Goal: Task Accomplishment & Management: Use online tool/utility

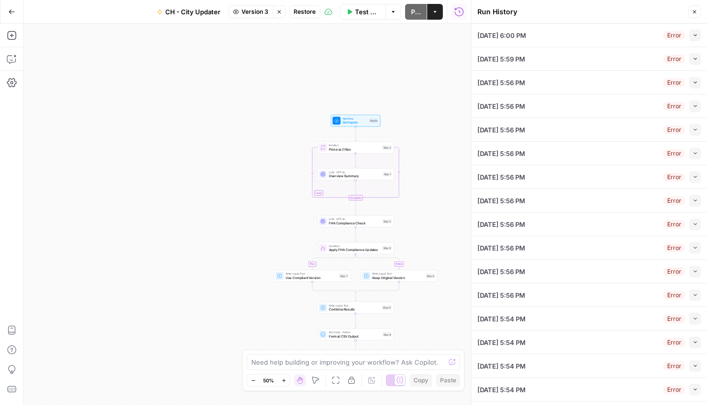
click at [182, 11] on span "CH - City Updater" at bounding box center [193, 12] width 55 height 10
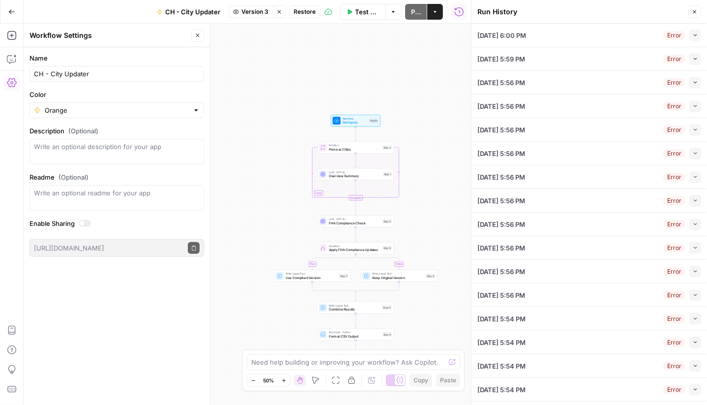
click at [259, 11] on span "Version 3" at bounding box center [255, 11] width 27 height 9
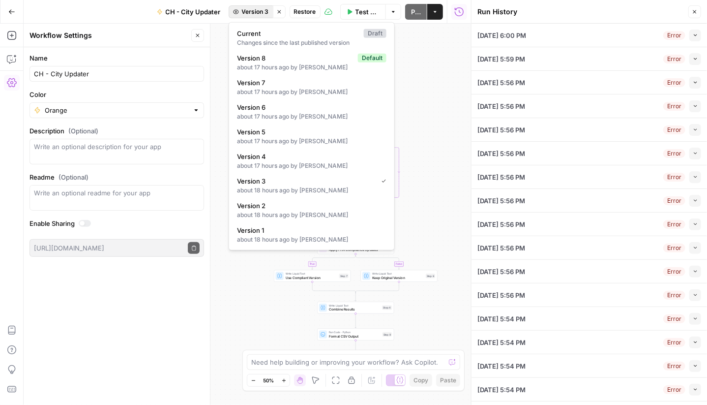
click at [309, 10] on span "Restore" at bounding box center [305, 11] width 22 height 9
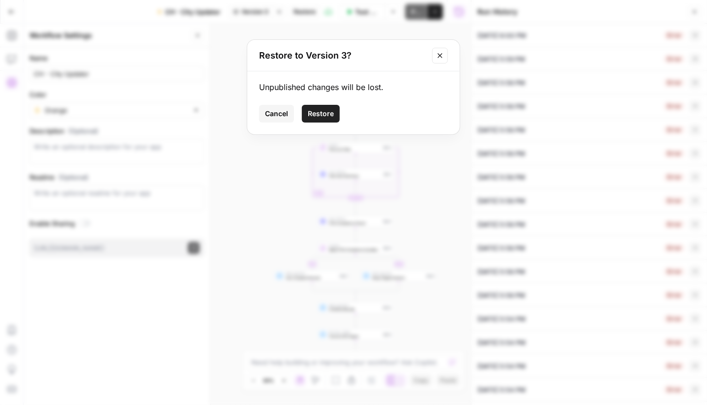
click at [324, 114] on span "Restore" at bounding box center [321, 114] width 26 height 10
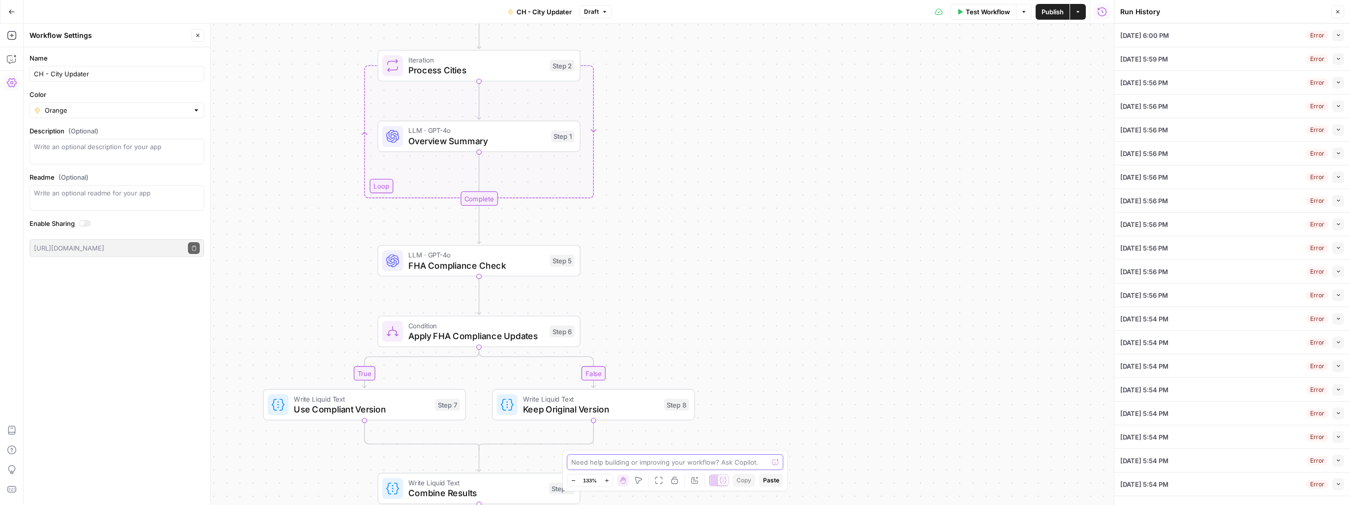
drag, startPoint x: 395, startPoint y: 294, endPoint x: 603, endPoint y: 469, distance: 270.9
click at [604, 404] on body "Cohort 5 New Home Browse Your Data Usage Settings Recent Grids Keyword -> Conte…" at bounding box center [675, 252] width 1350 height 505
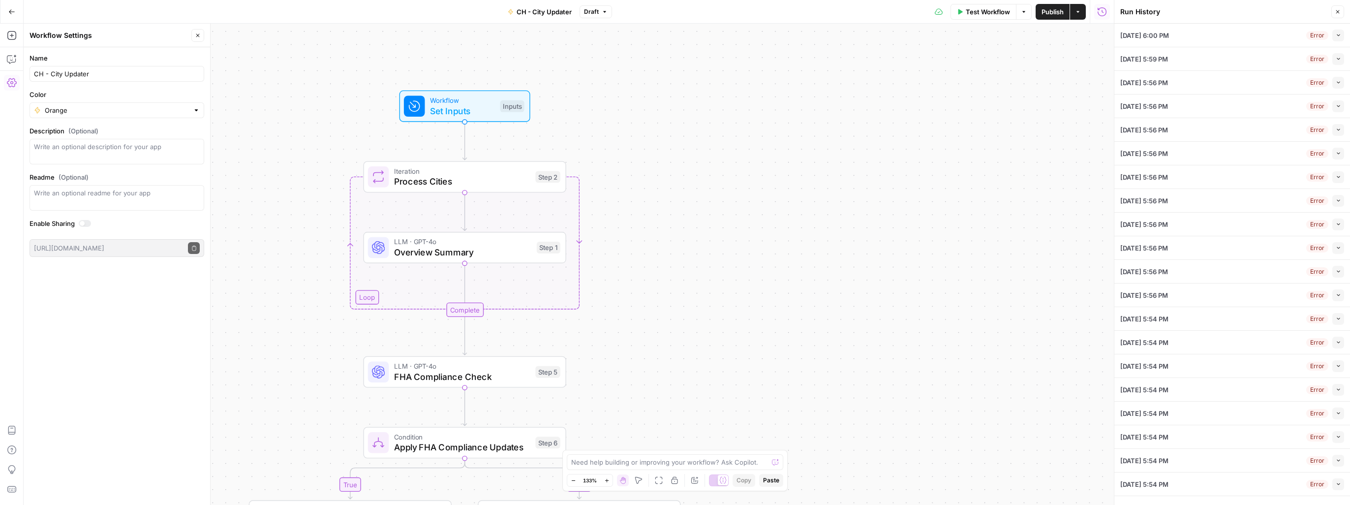
drag, startPoint x: 654, startPoint y: 196, endPoint x: 647, endPoint y: 293, distance: 97.1
click at [647, 293] on div "true false Workflow Set Inputs Inputs Loop Iteration Process Cities Step 2 LLM …" at bounding box center [569, 264] width 1090 height 481
click at [487, 104] on span "Set Inputs" at bounding box center [462, 110] width 65 height 13
click at [10, 62] on icon "button" at bounding box center [12, 59] width 10 height 10
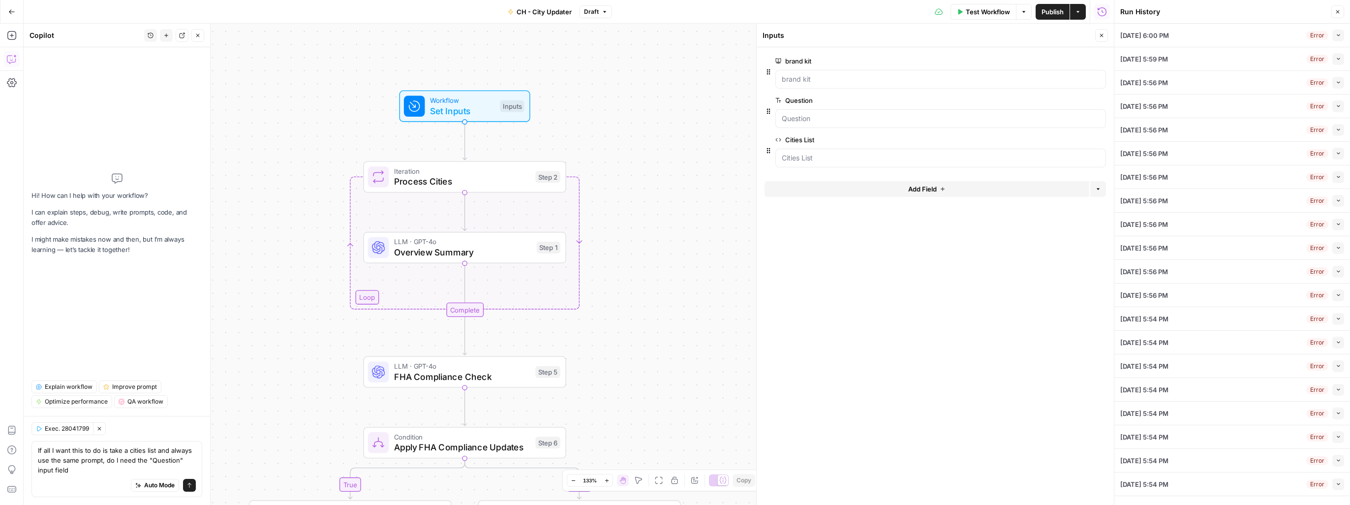
type textarea "If all I want this to do is take a cities list and always use the same prompt, …"
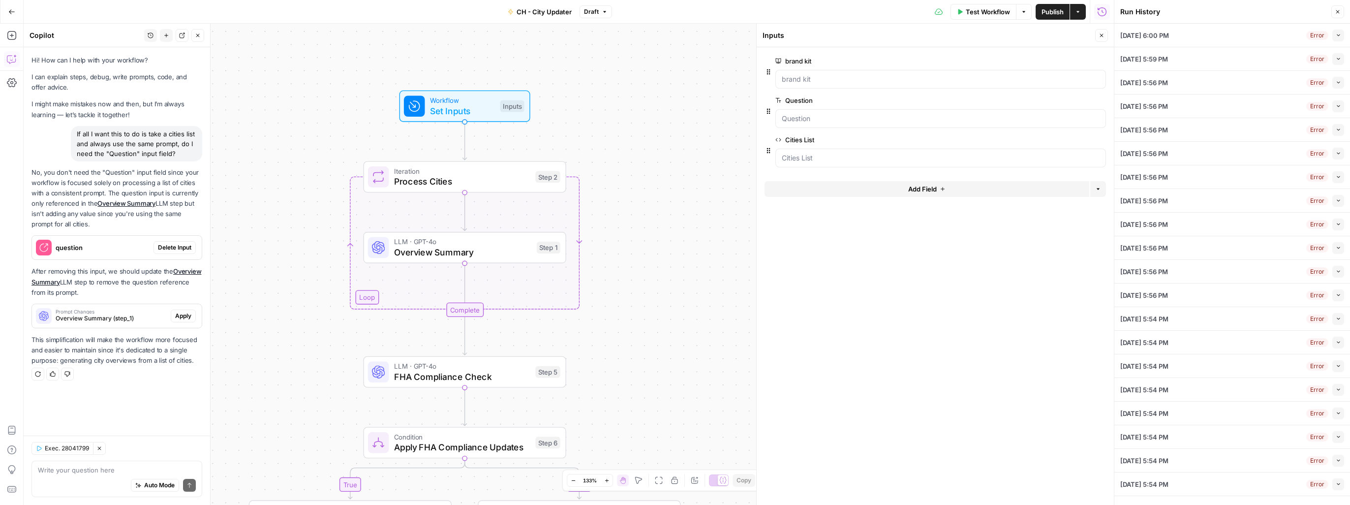
click at [707, 102] on icon "button" at bounding box center [1099, 100] width 5 height 5
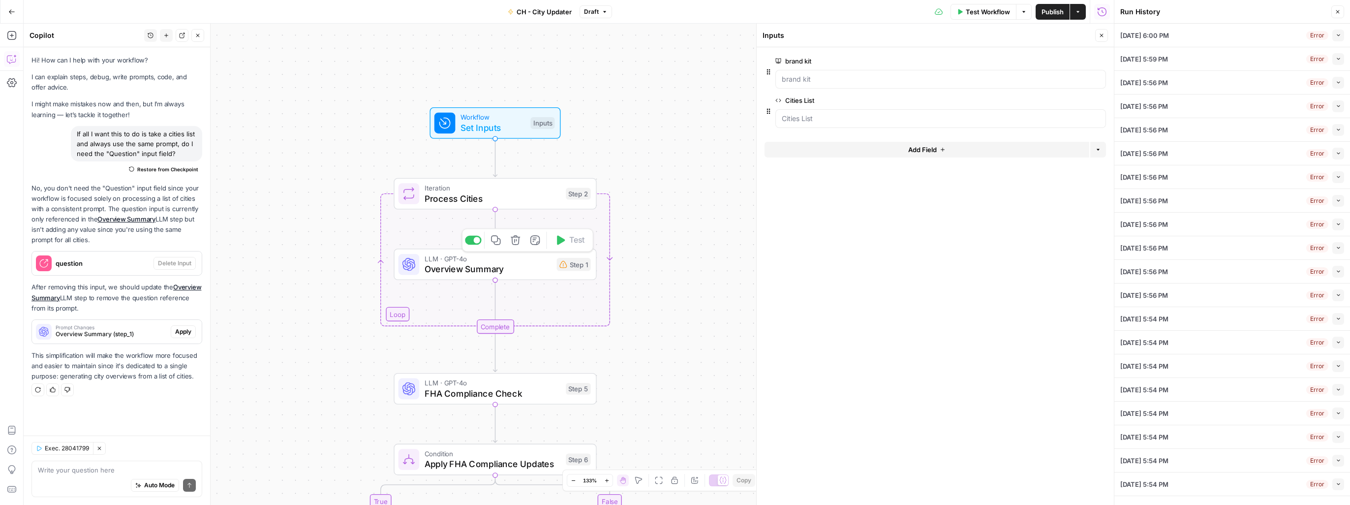
click at [520, 268] on span "Overview Summary" at bounding box center [487, 268] width 127 height 13
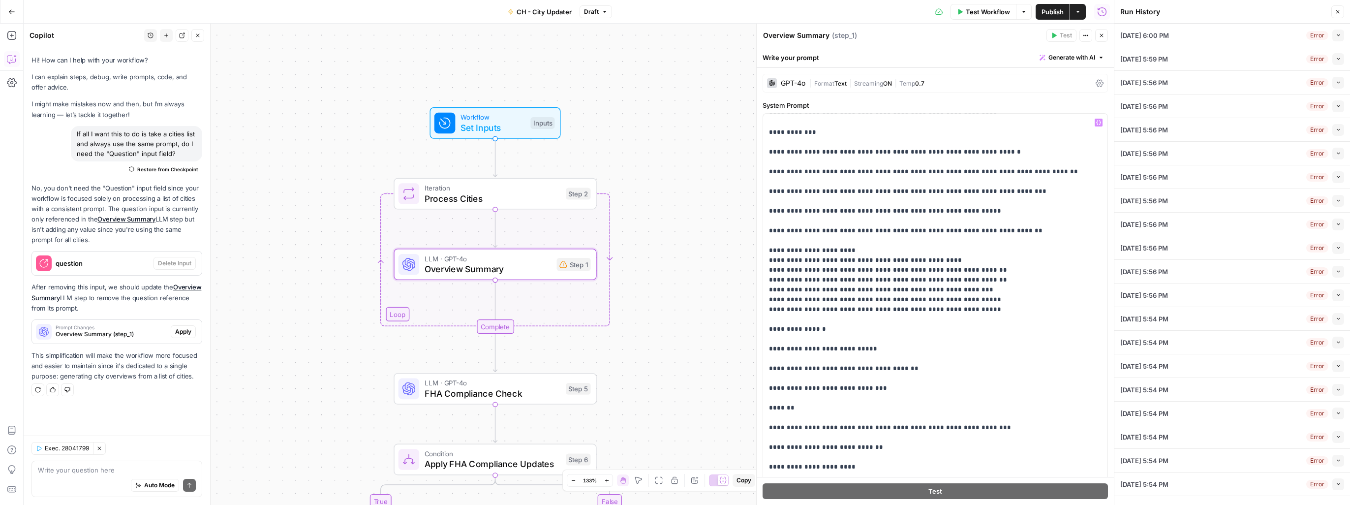
scroll to position [994, 0]
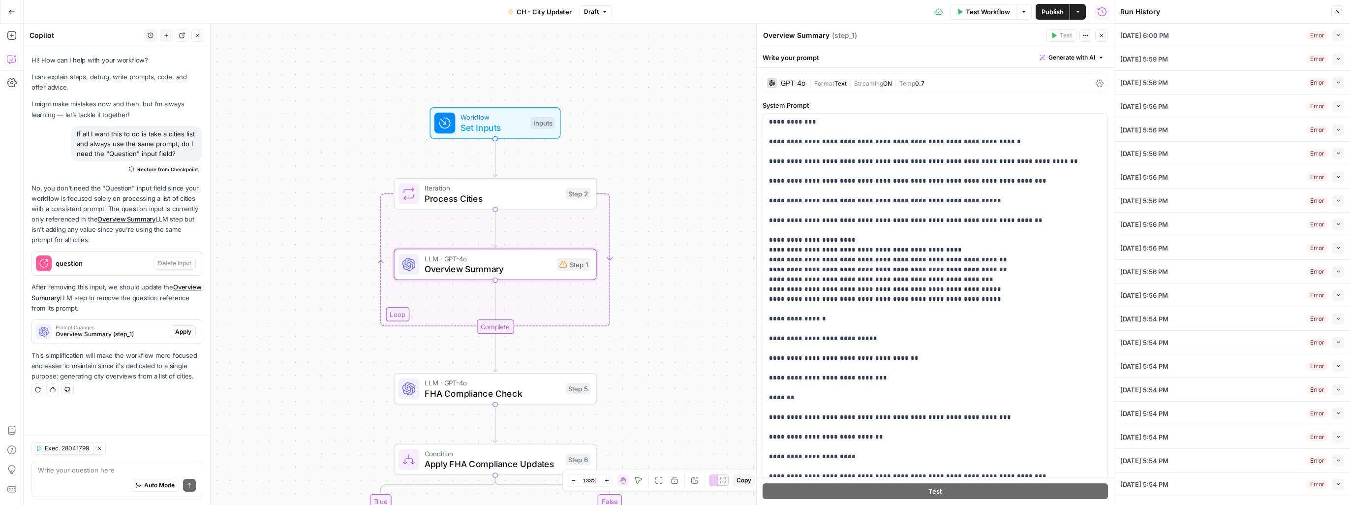
click at [182, 332] on span "Apply" at bounding box center [183, 331] width 16 height 9
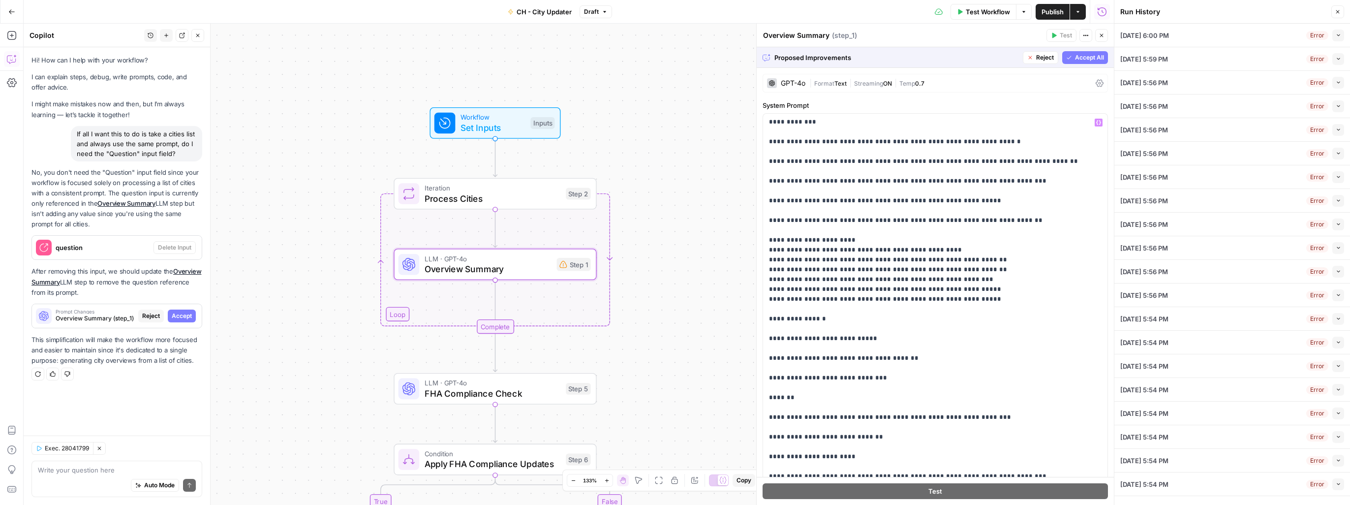
scroll to position [266, 0]
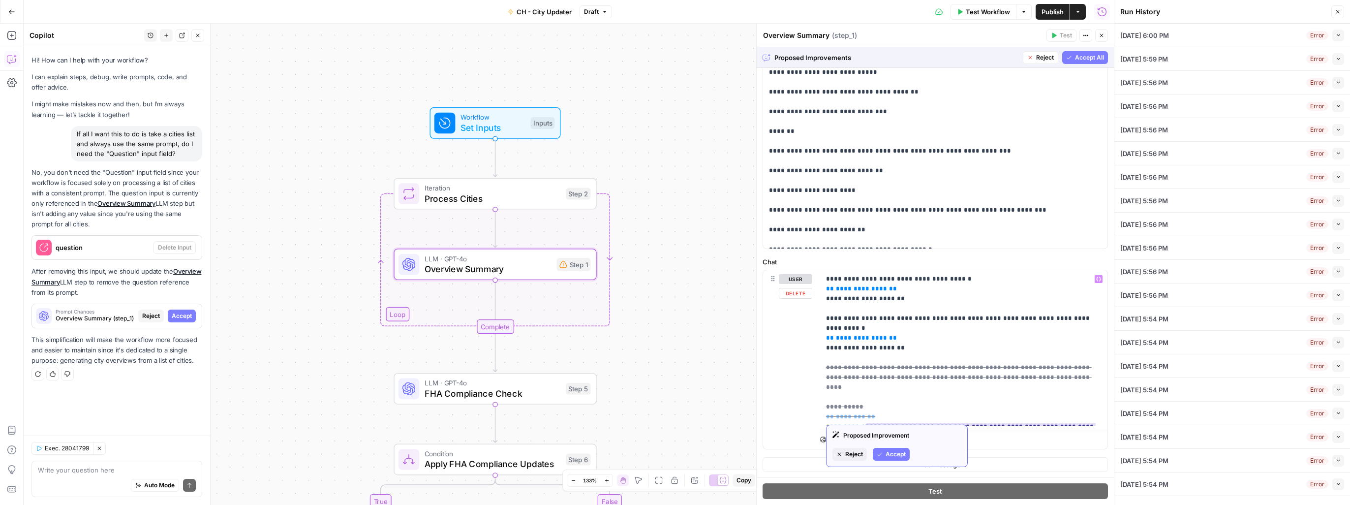
click at [707, 404] on span "Accept" at bounding box center [895, 454] width 20 height 9
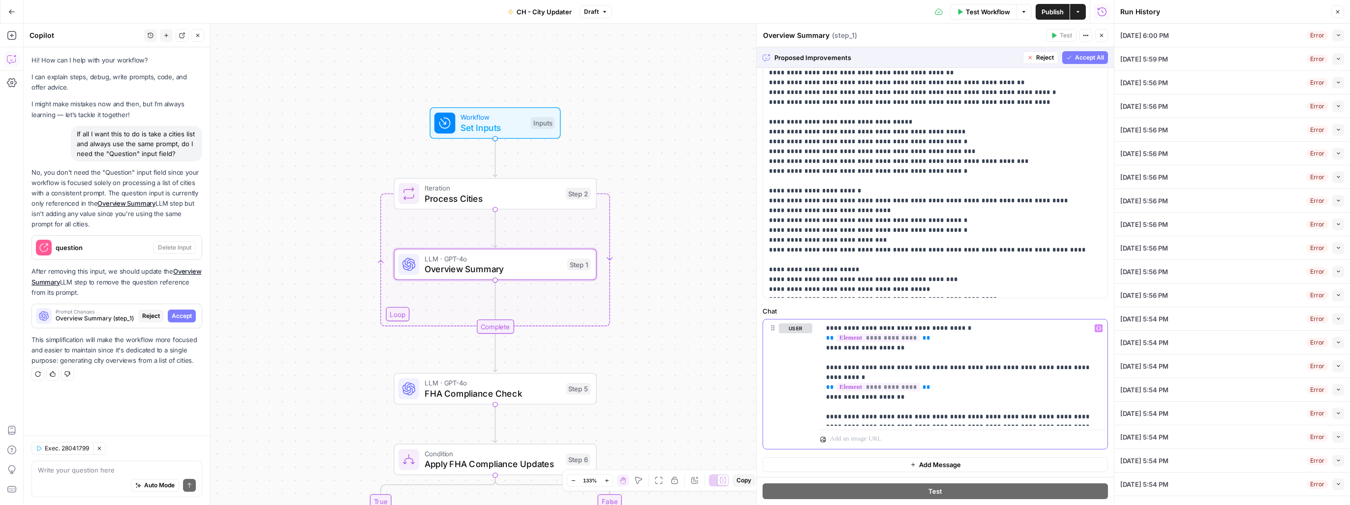
scroll to position [0, 0]
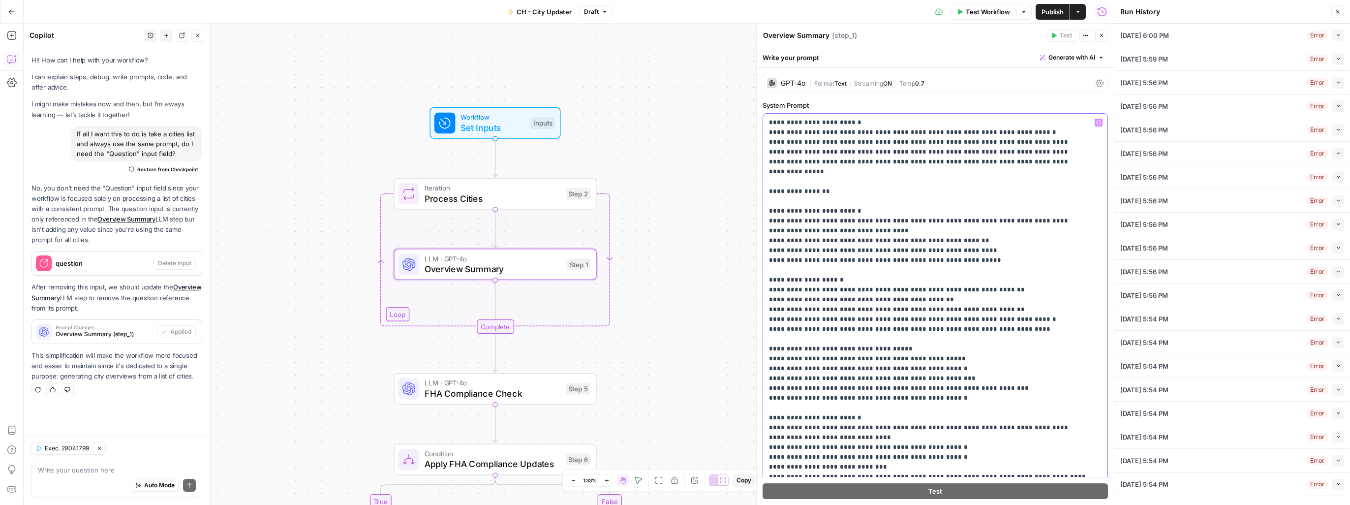
drag, startPoint x: 818, startPoint y: 152, endPoint x: 909, endPoint y: 149, distance: 90.6
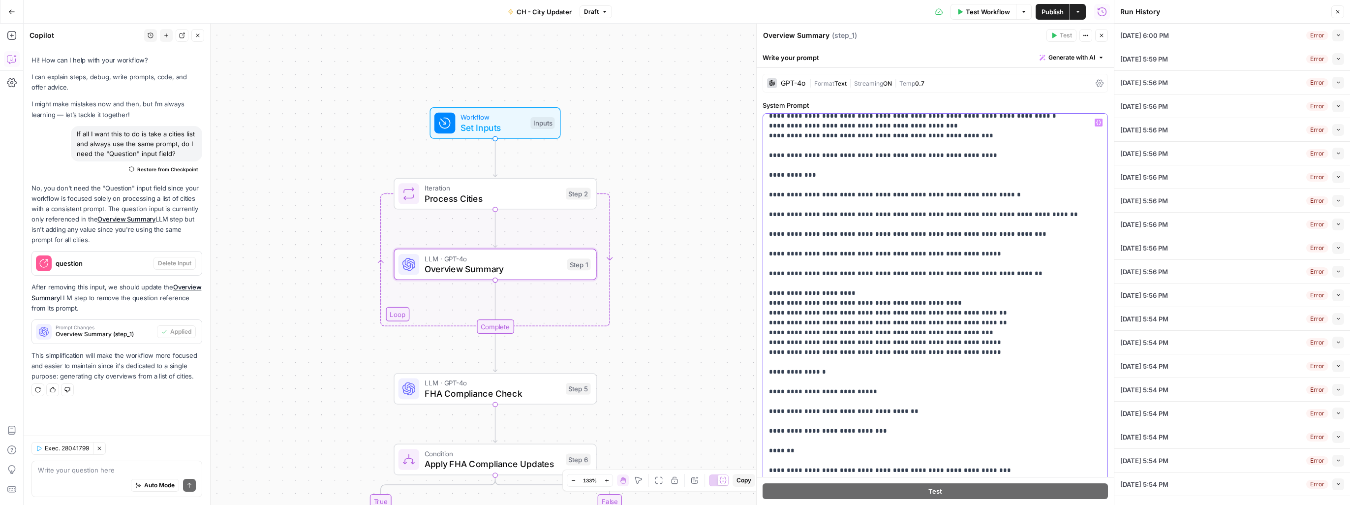
scroll to position [994, 0]
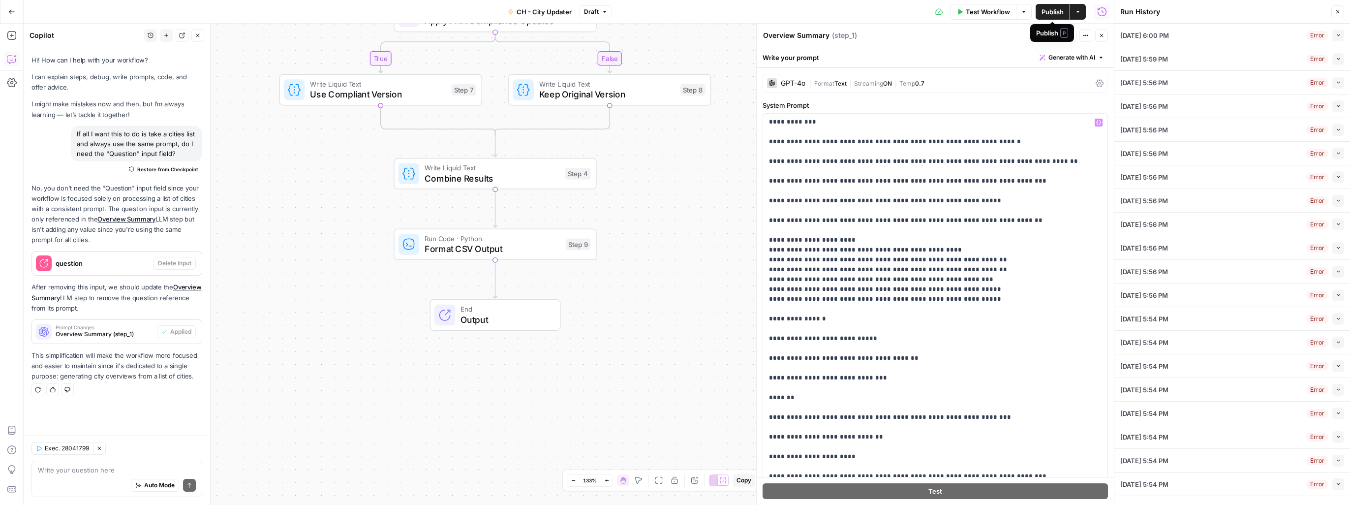
click at [707, 15] on span "Publish" at bounding box center [1052, 12] width 22 height 10
click at [707, 9] on span "Test Workflow" at bounding box center [988, 12] width 44 height 10
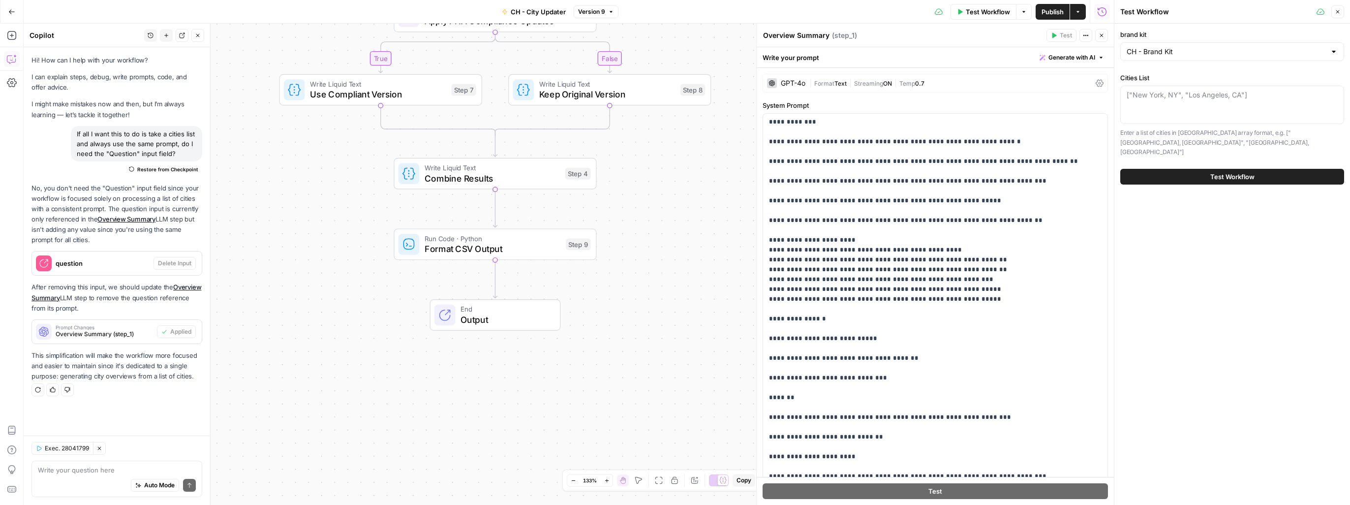
click at [707, 101] on div "["[US_STATE], [GEOGRAPHIC_DATA]", "[GEOGRAPHIC_DATA], [GEOGRAPHIC_DATA]"]" at bounding box center [1232, 105] width 224 height 38
paste textarea "[ { "city": "[GEOGRAPHIC_DATA][PERSON_NAME]", "state": "[US_STATE]" }, { "city"…"
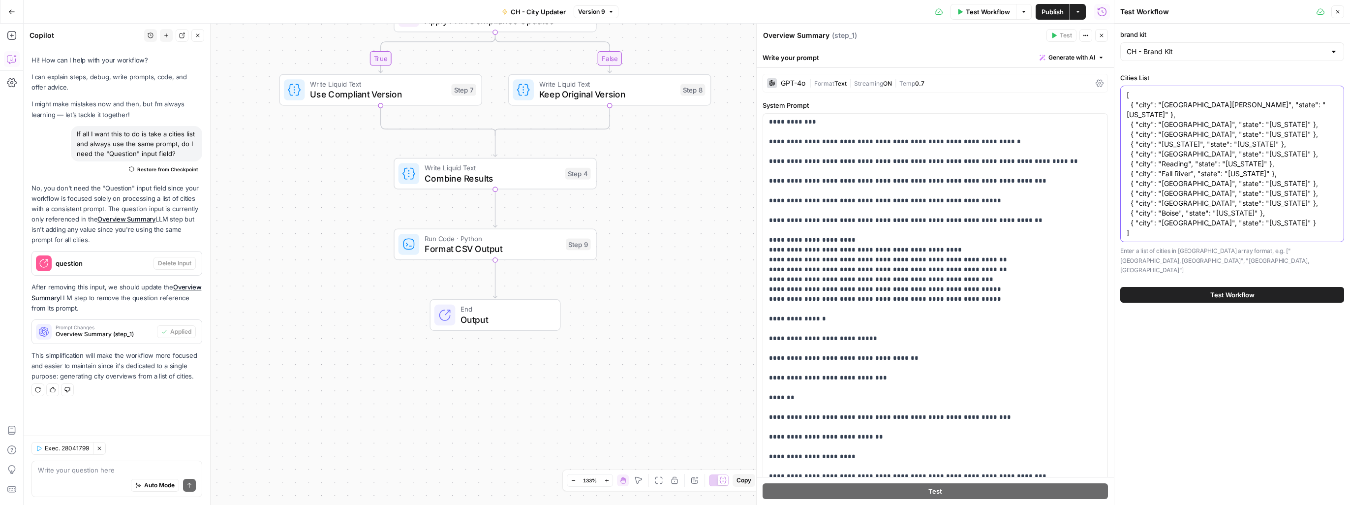
type textarea "[ { "city": "[GEOGRAPHIC_DATA][PERSON_NAME]", "state": "[US_STATE]" }, { "city"…"
click at [707, 290] on span "Test Workflow" at bounding box center [1232, 295] width 44 height 10
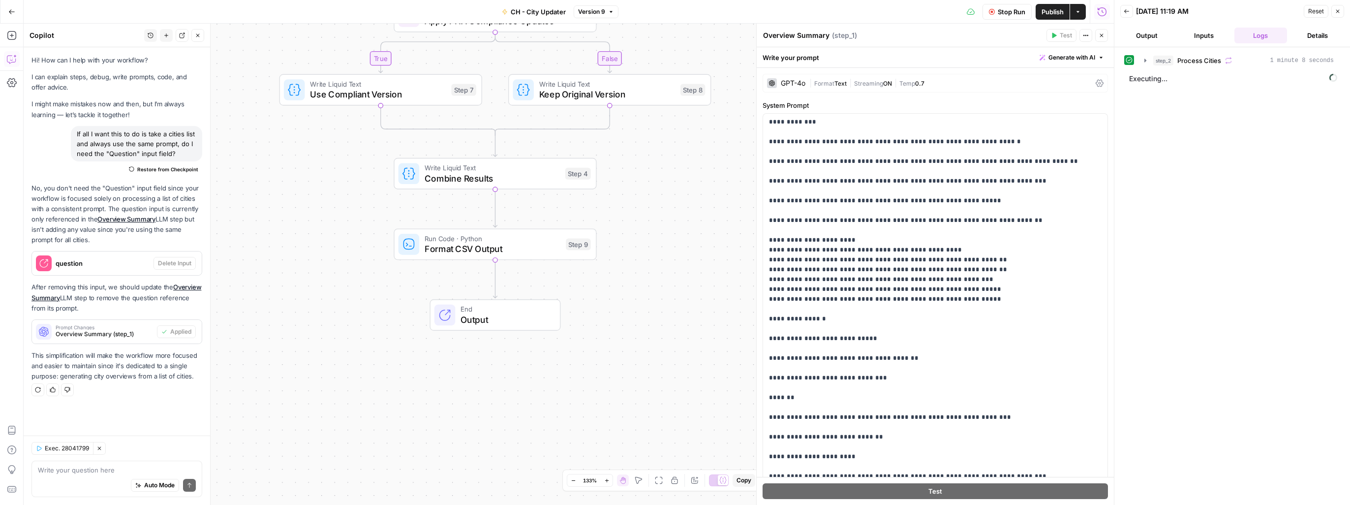
click at [707, 73] on div "true false Workflow Set Inputs Inputs Loop Iteration Process Cities Step 2 Outp…" at bounding box center [569, 264] width 1090 height 481
click at [707, 40] on button "Output" at bounding box center [1146, 36] width 53 height 16
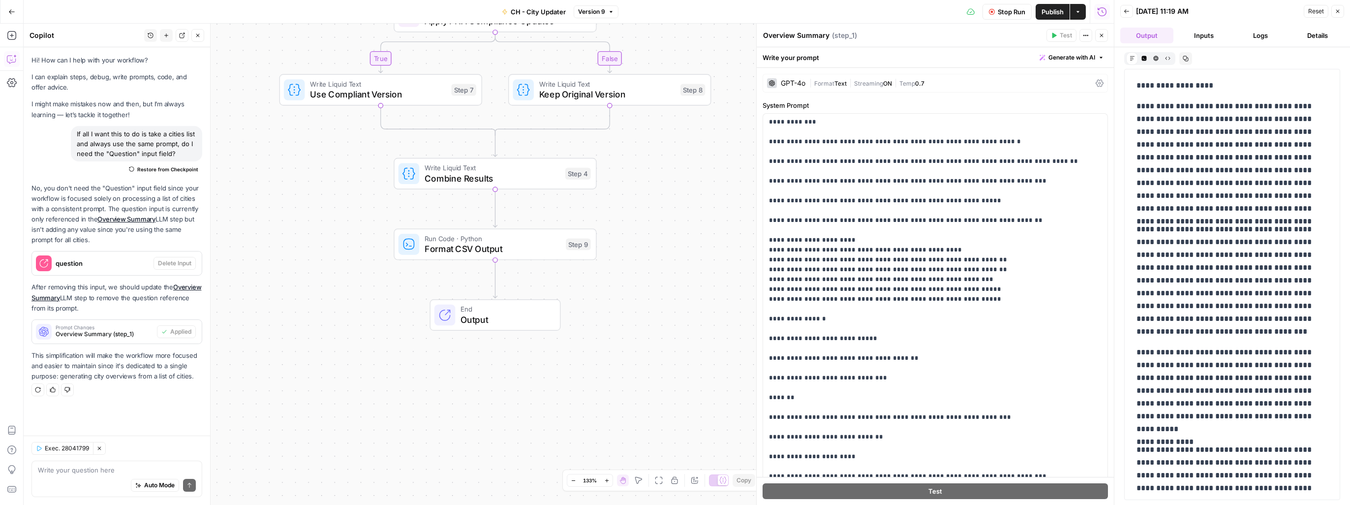
drag, startPoint x: 1247, startPoint y: 416, endPoint x: 1133, endPoint y: 108, distance: 328.8
drag, startPoint x: 1137, startPoint y: 105, endPoint x: 1271, endPoint y: 418, distance: 339.8
drag, startPoint x: 1271, startPoint y: 418, endPoint x: 1138, endPoint y: 109, distance: 336.0
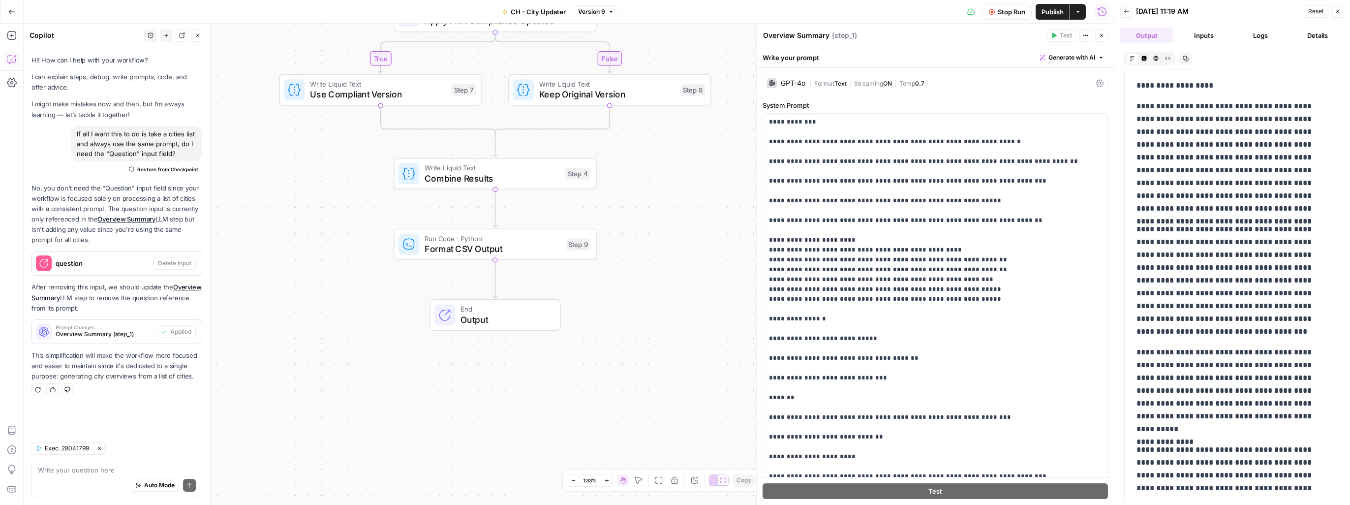
click at [707, 38] on button "Logs" at bounding box center [1260, 36] width 53 height 16
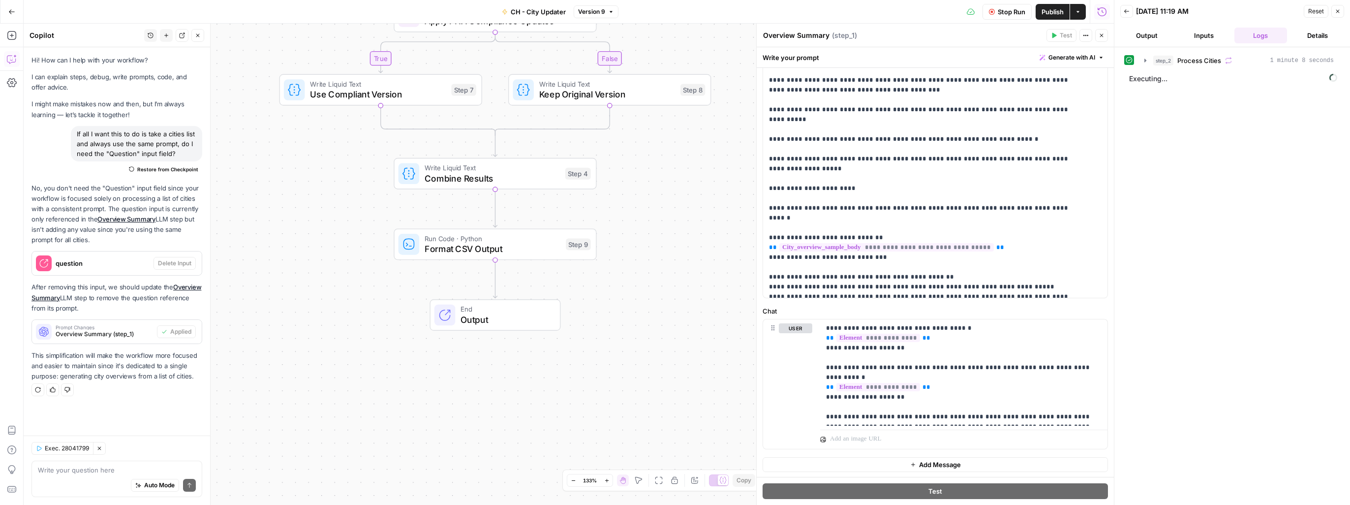
scroll to position [502, 0]
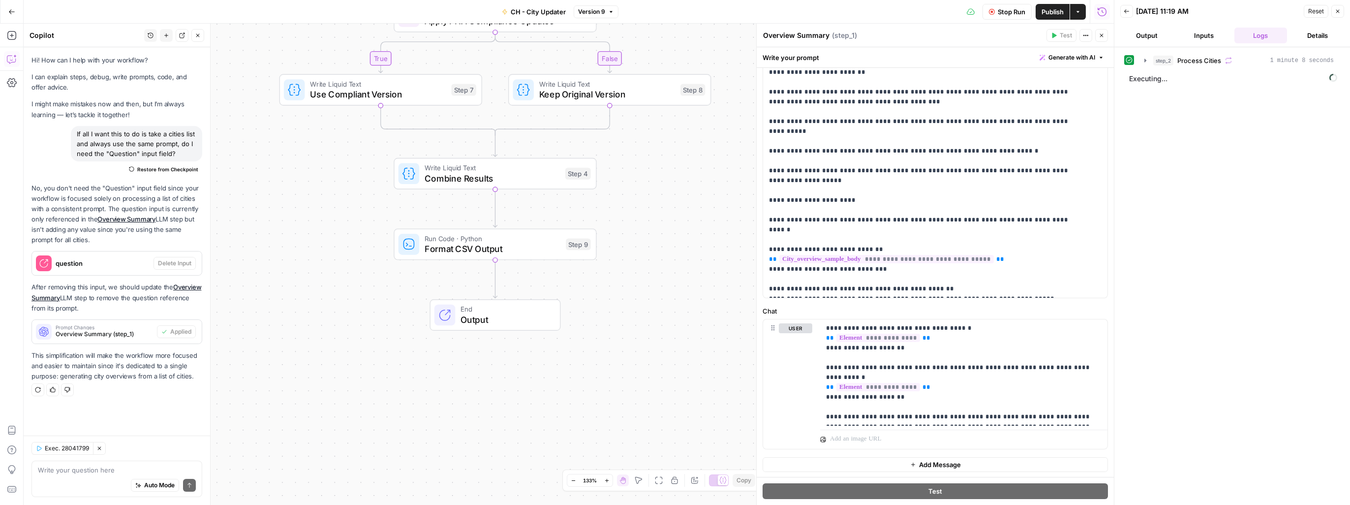
click at [707, 36] on button "Inputs" at bounding box center [1203, 36] width 53 height 16
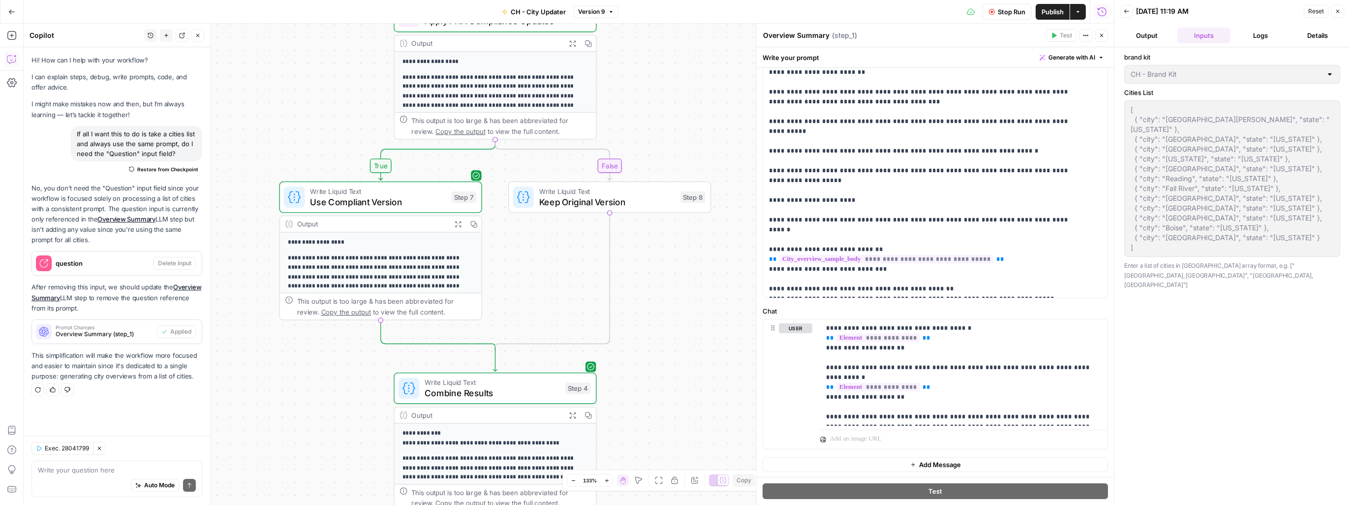
click at [707, 36] on button "Output" at bounding box center [1146, 36] width 53 height 16
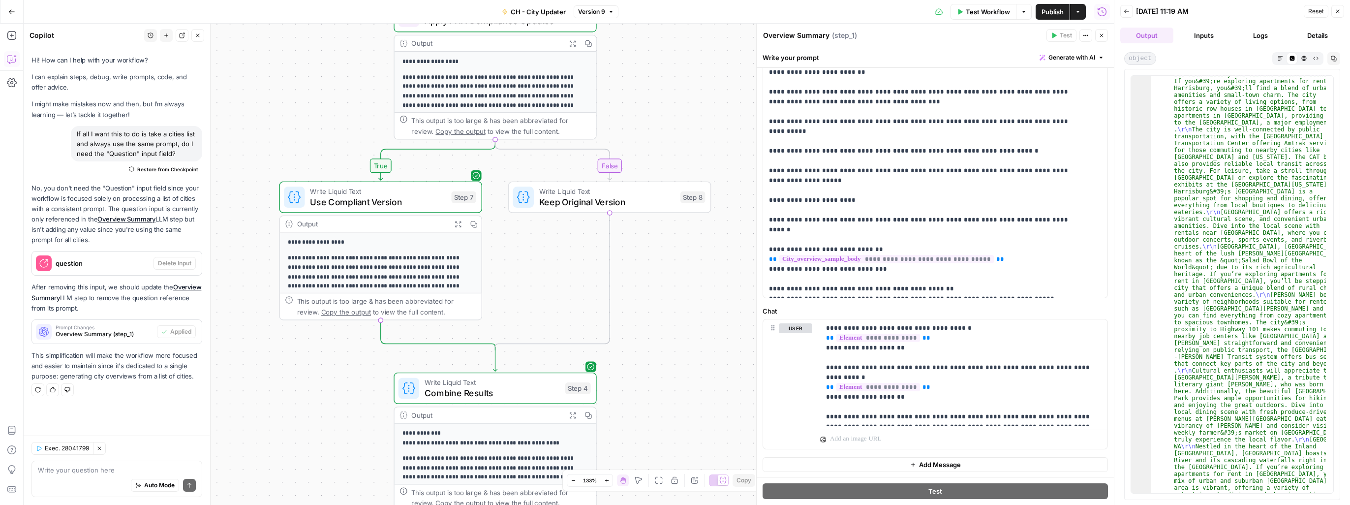
scroll to position [2006, 0]
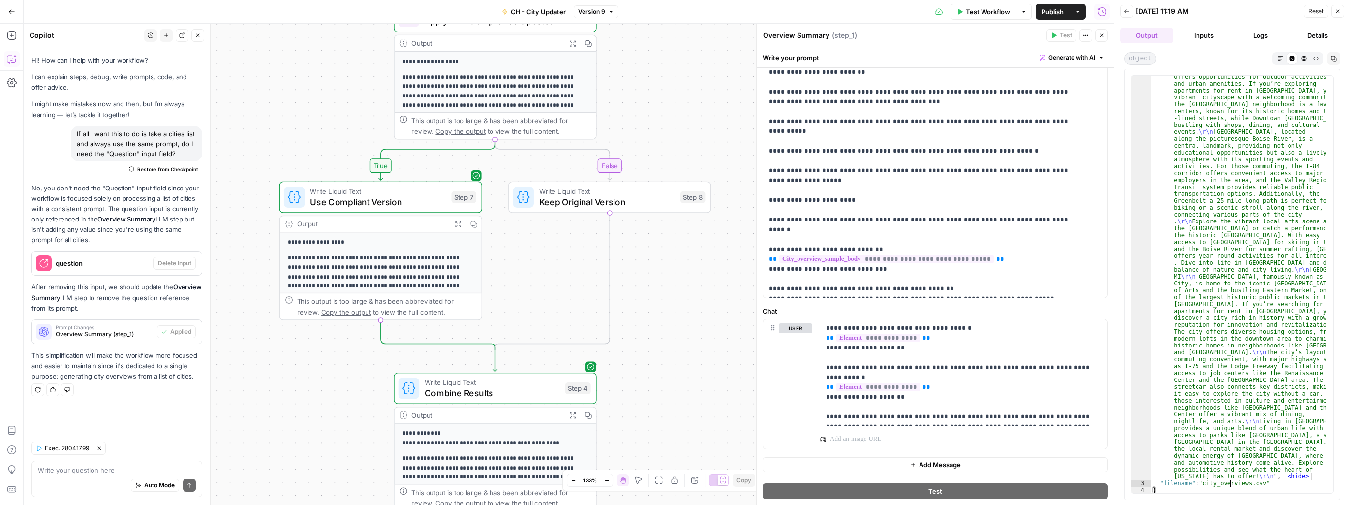
type textarea "**********"
click at [297, 404] on div "true false Workflow Set Inputs Inputs Loop Iteration Process Cities Step 2 Outp…" at bounding box center [569, 264] width 1090 height 481
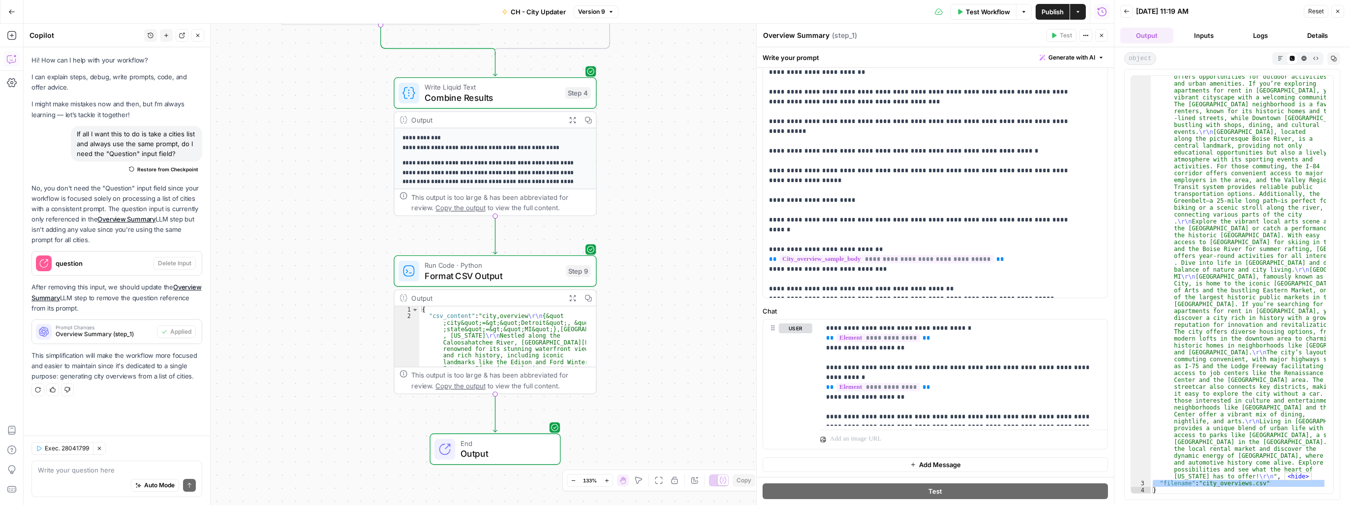
click at [494, 404] on span "Output" at bounding box center [504, 453] width 89 height 13
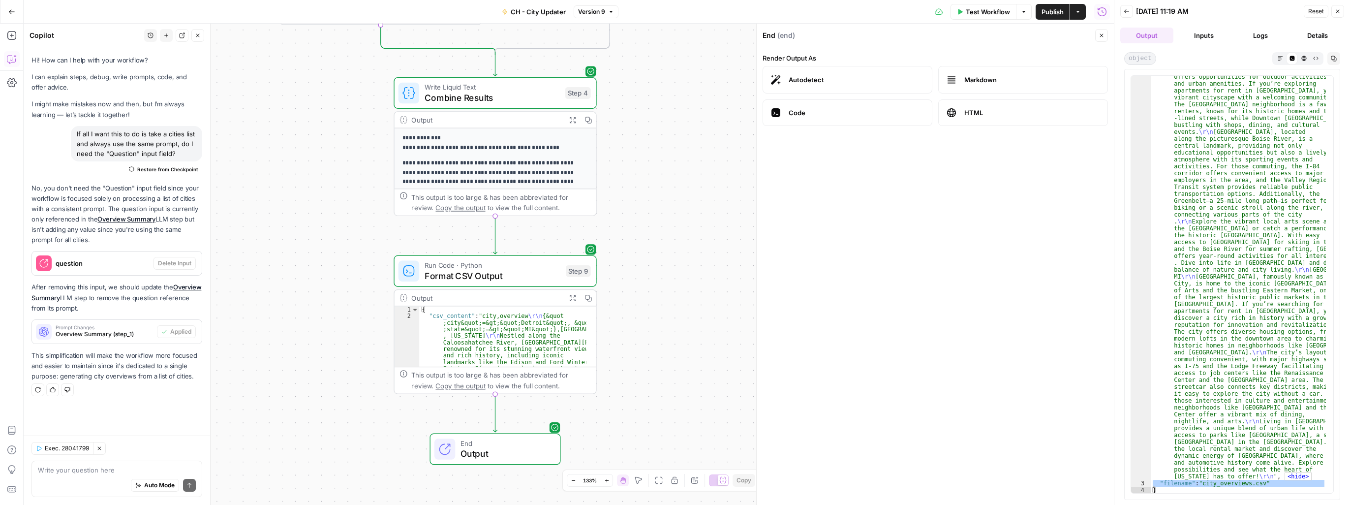
click at [707, 87] on label "Markdown" at bounding box center [1023, 80] width 170 height 28
click at [707, 84] on span "Autodetect" at bounding box center [855, 80] width 135 height 10
click at [707, 109] on span "HTML" at bounding box center [1031, 113] width 135 height 10
click at [707, 87] on label "Markdown" at bounding box center [1023, 80] width 170 height 28
click at [707, 82] on span "Autodetect" at bounding box center [855, 80] width 135 height 10
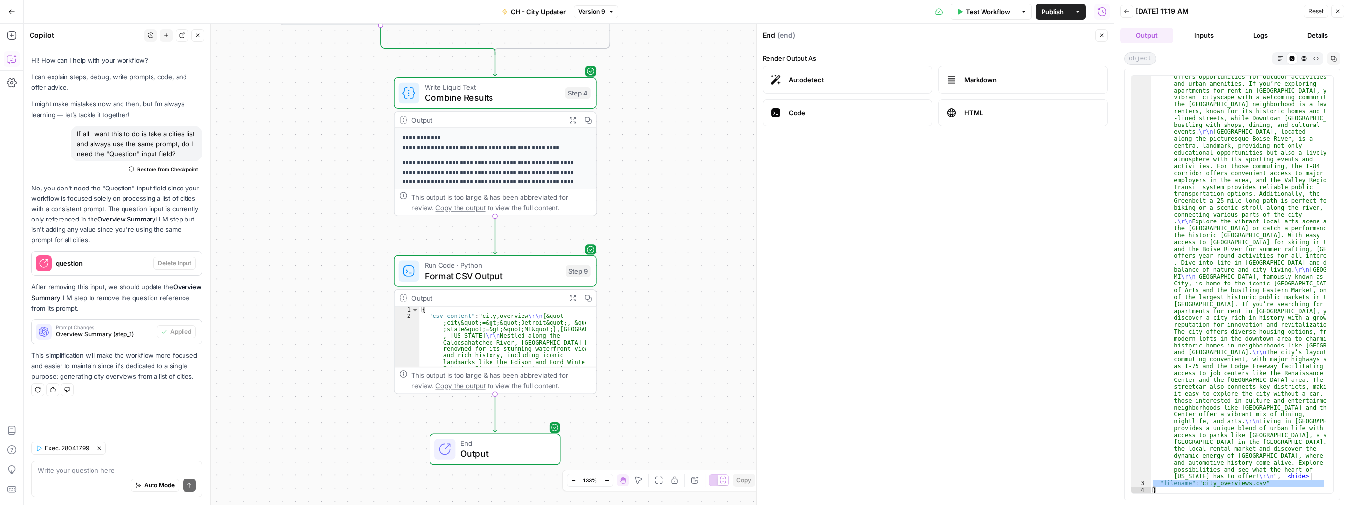
click at [707, 38] on button "Output" at bounding box center [1146, 36] width 53 height 16
click at [707, 37] on button "Inputs" at bounding box center [1203, 36] width 53 height 16
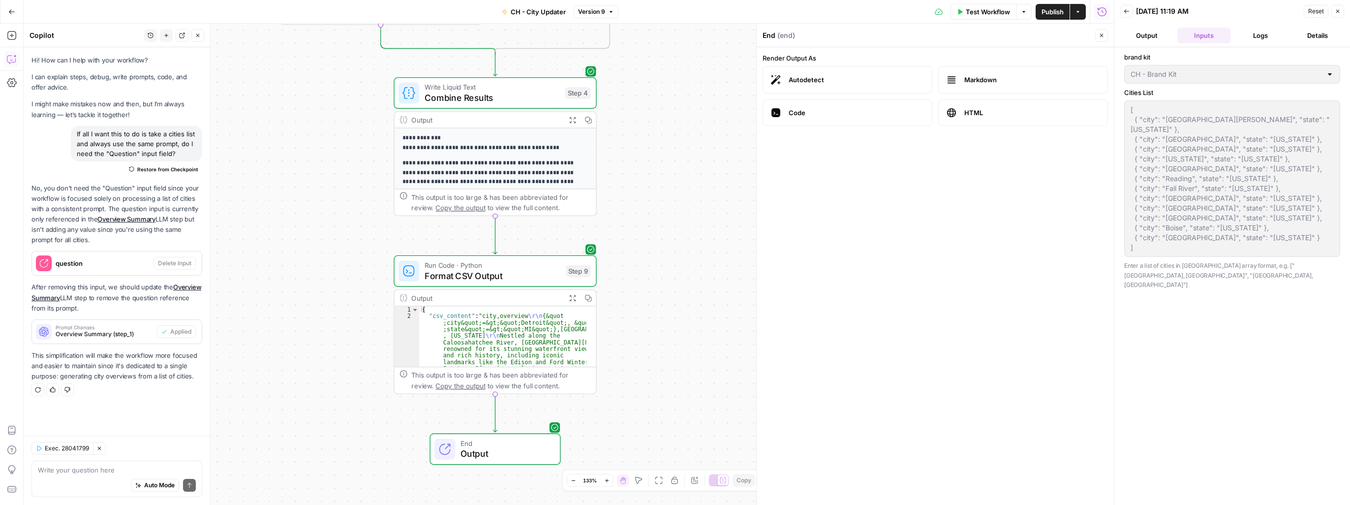
click at [707, 37] on button "Output" at bounding box center [1146, 36] width 53 height 16
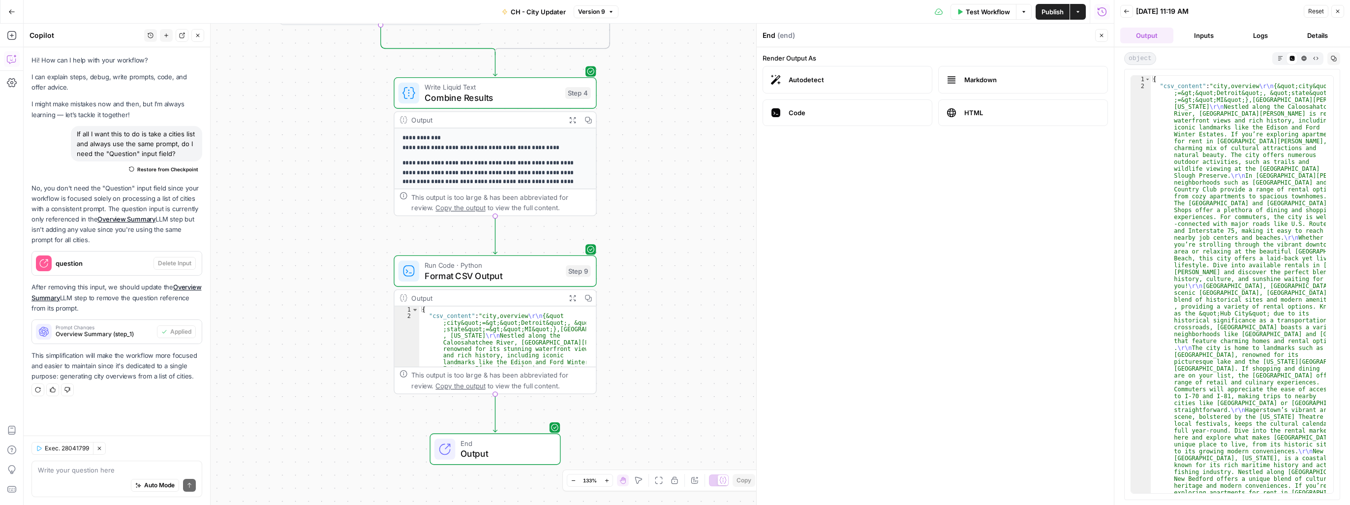
type textarea "**********"
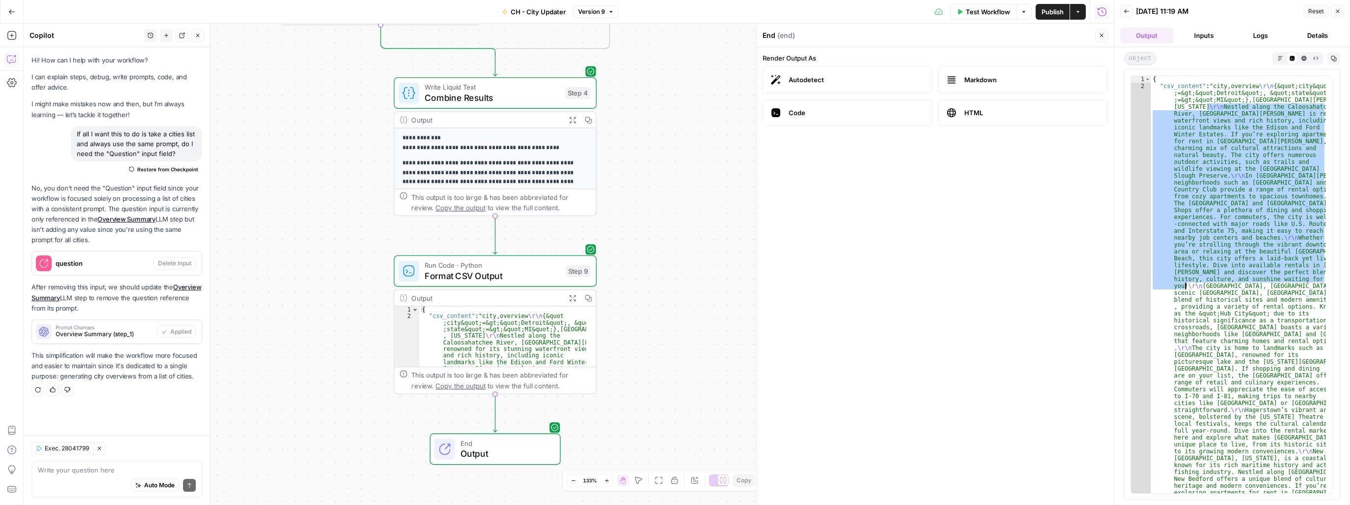
drag, startPoint x: 1208, startPoint y: 106, endPoint x: 1183, endPoint y: 285, distance: 180.7
click at [707, 56] on icon "button" at bounding box center [1315, 58] width 5 height 5
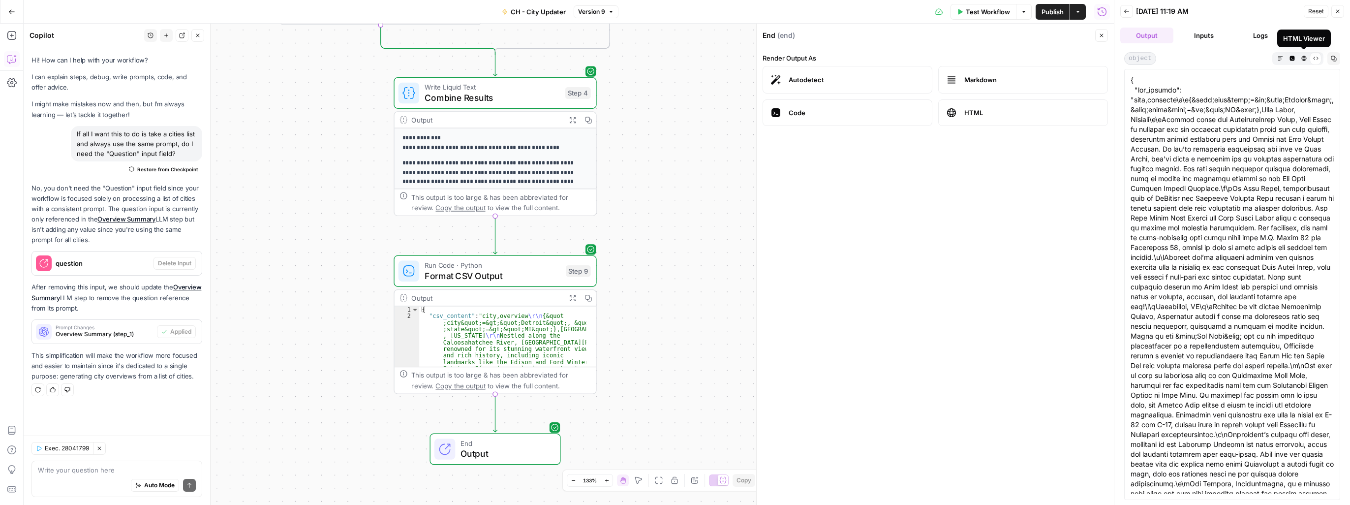
click at [707, 58] on icon "button" at bounding box center [1303, 58] width 5 height 5
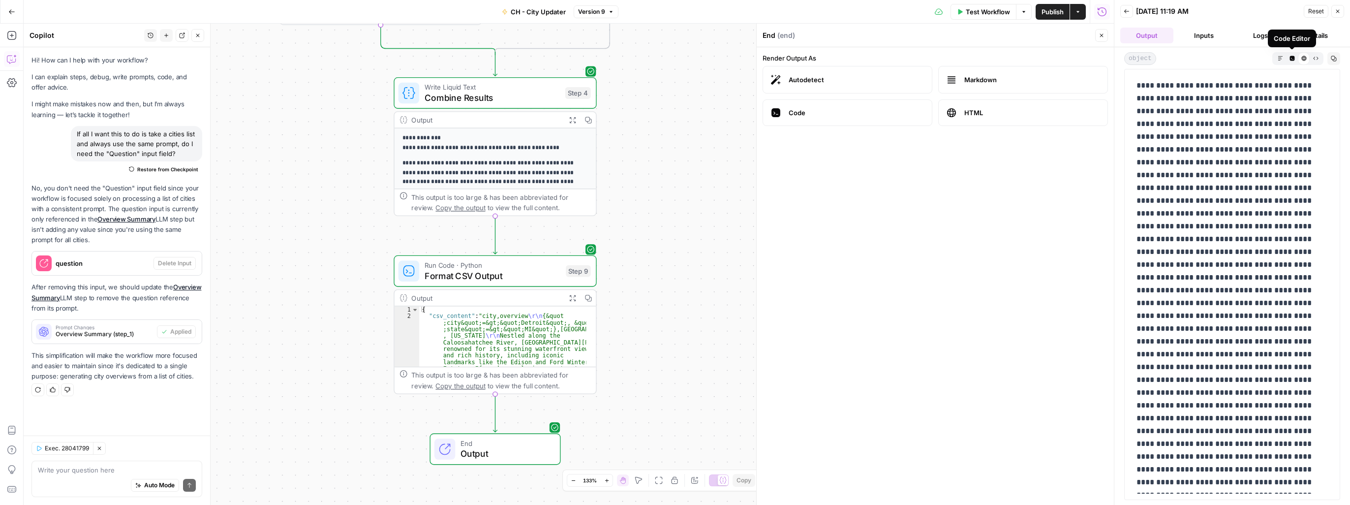
click at [707, 60] on icon "button" at bounding box center [1291, 58] width 5 height 5
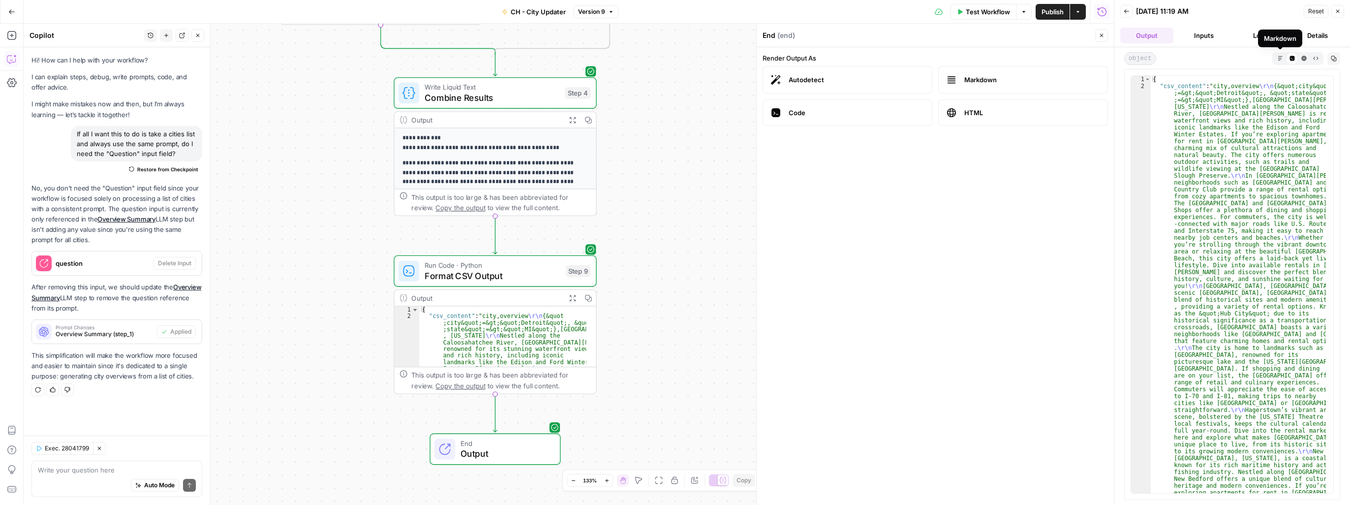
click at [707, 59] on icon "button" at bounding box center [1279, 58] width 5 height 5
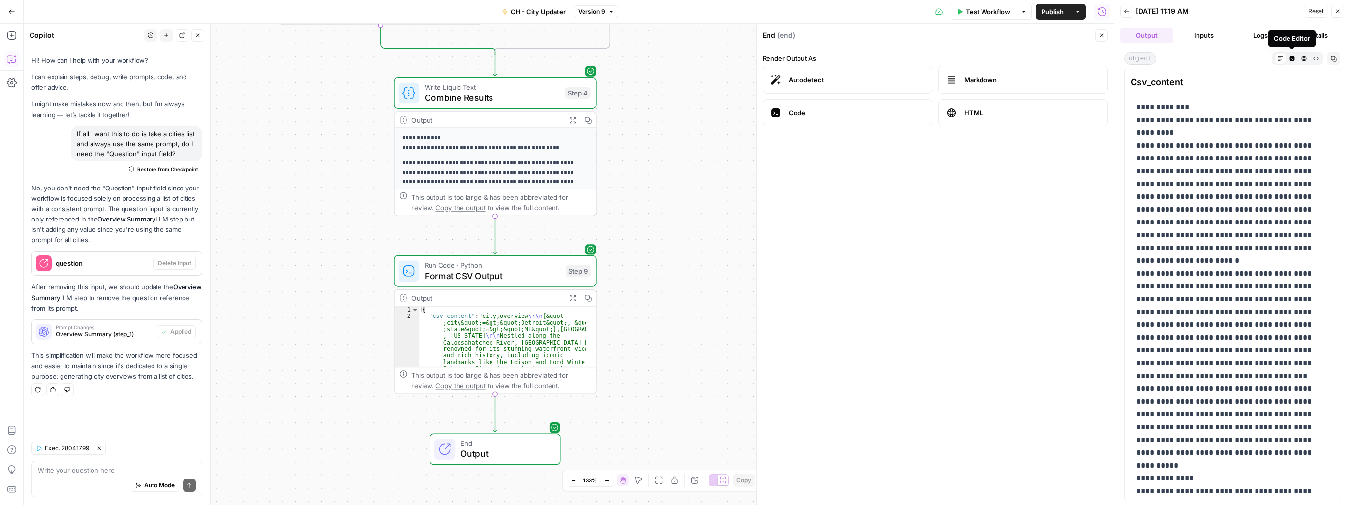
click at [707, 58] on icon "button" at bounding box center [1291, 58] width 5 height 5
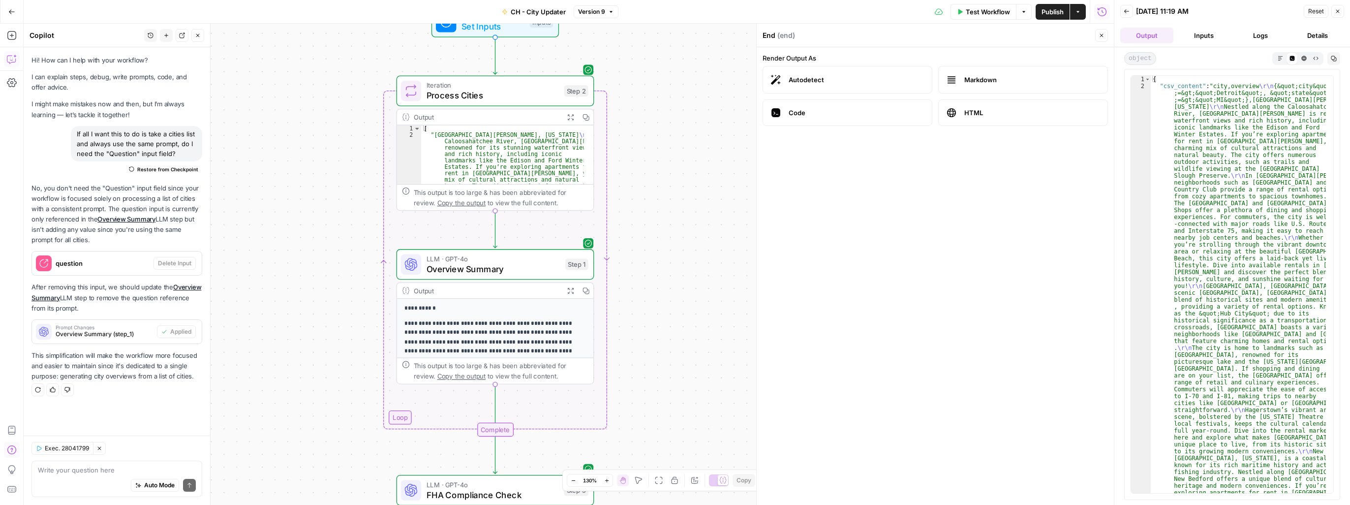
click at [67, 404] on div "Auto Mode Send" at bounding box center [117, 486] width 158 height 22
type textarea "How do I get the output as a csv file?"
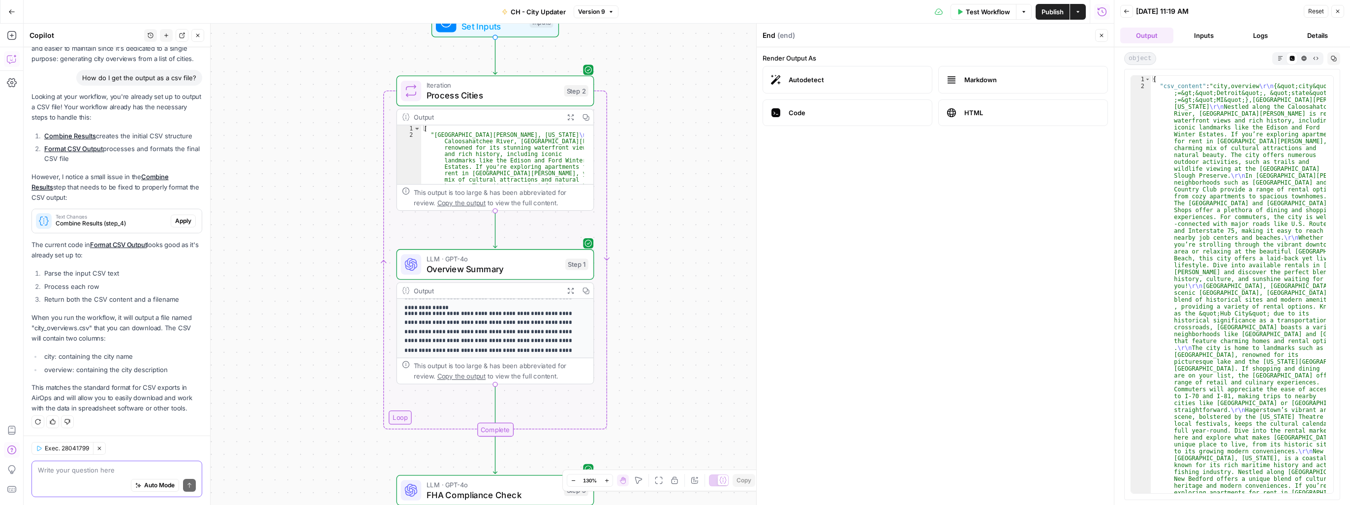
scroll to position [104, 0]
click at [334, 404] on div "true false Workflow Set Inputs Inputs Loop Iteration Process Cities Step 2 Outp…" at bounding box center [569, 264] width 1090 height 481
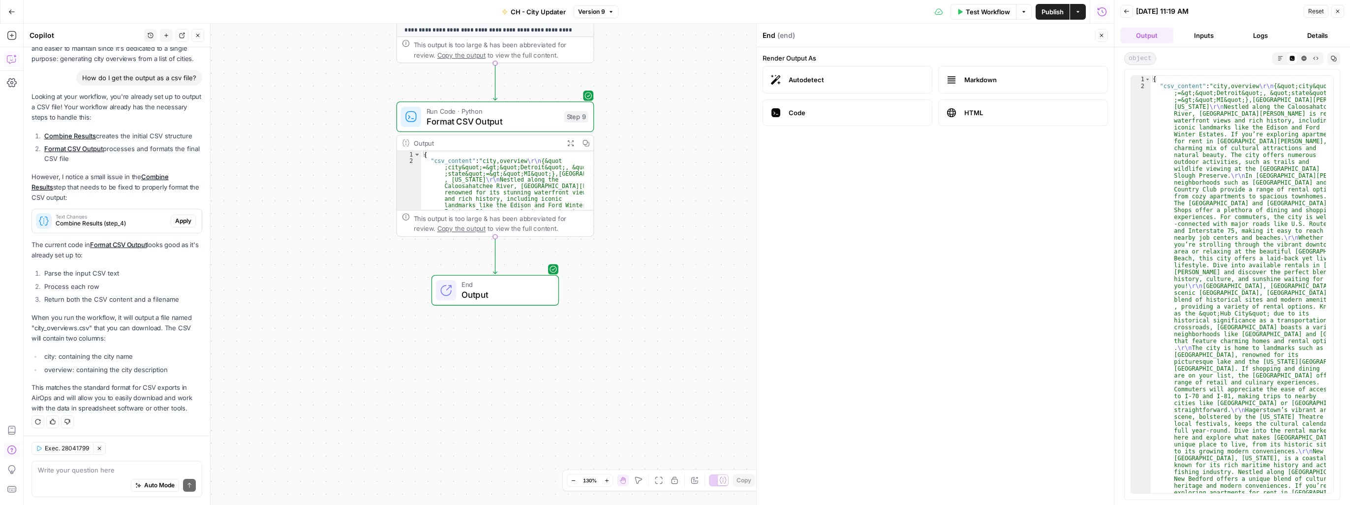
click at [81, 404] on div "Auto Mode Send" at bounding box center [117, 486] width 158 height 22
type textarea "OK, where do I download it?"
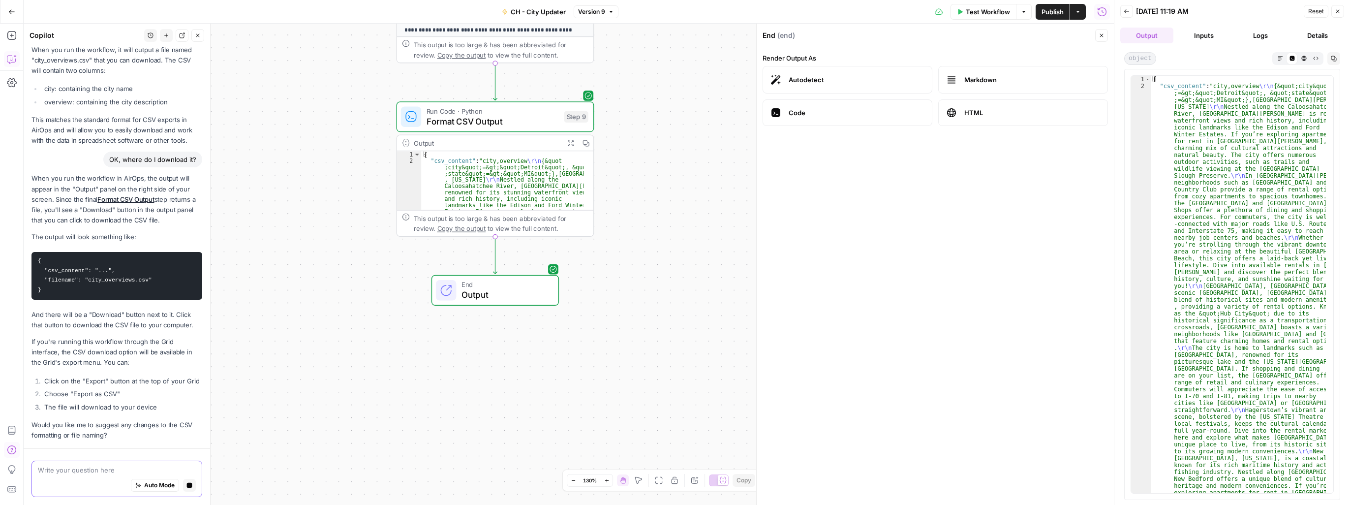
scroll to position [622, 0]
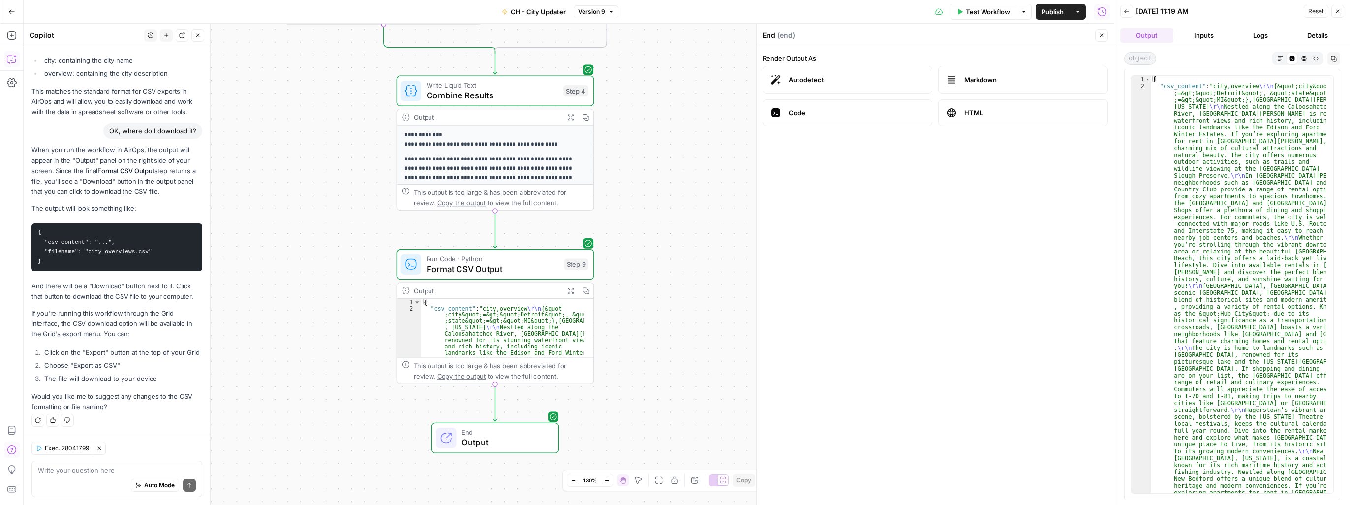
click at [707, 14] on span "Publish" at bounding box center [1052, 12] width 22 height 10
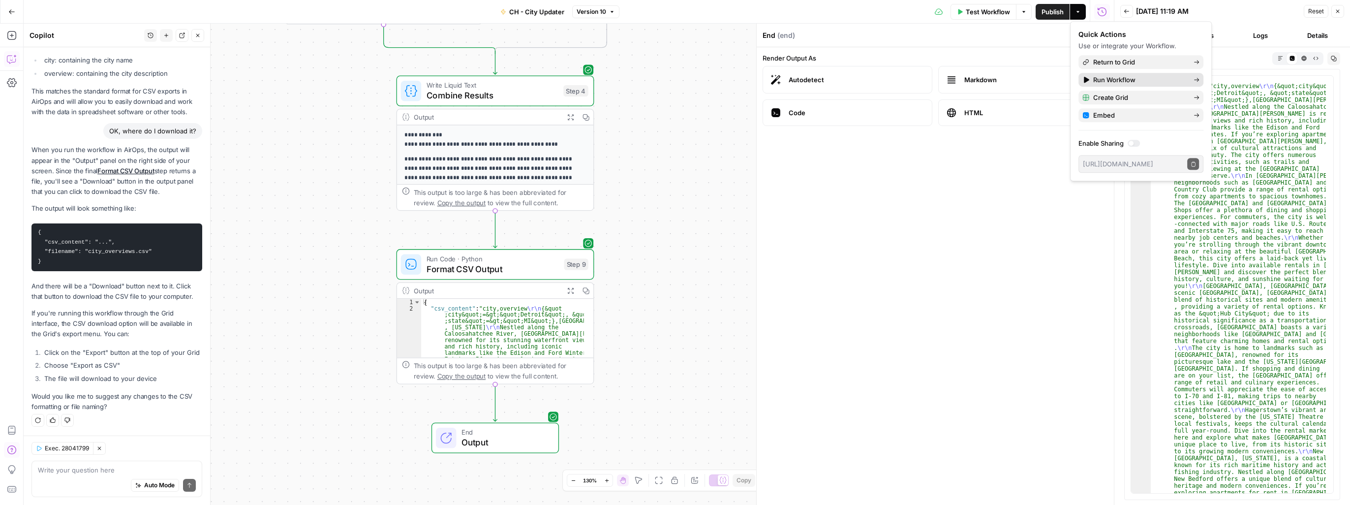
click at [707, 81] on span "Run Workflow" at bounding box center [1139, 80] width 92 height 10
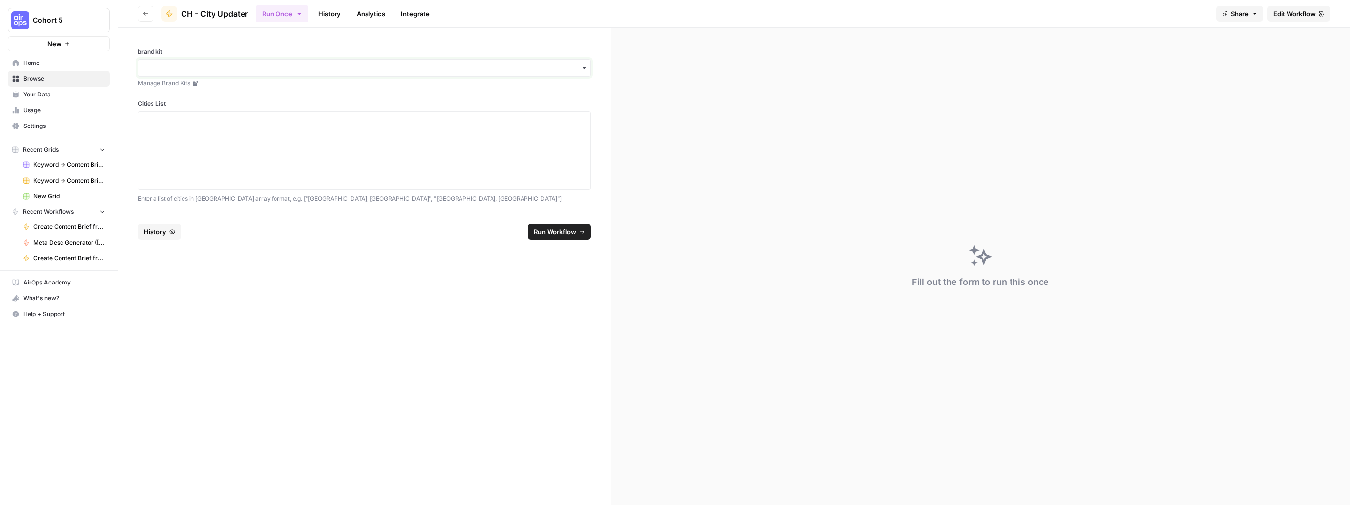
click at [308, 69] on input "brand kit" at bounding box center [364, 68] width 440 height 10
type input "ch"
click at [216, 110] on div "CH - Brand Kit" at bounding box center [364, 113] width 452 height 19
click at [212, 123] on textarea "Cities List" at bounding box center [364, 151] width 440 height 70
paste textarea "Loremip dolor sit Ametconsectetu Adipi, Elit Seddo ei temporin utl etd magnaali…"
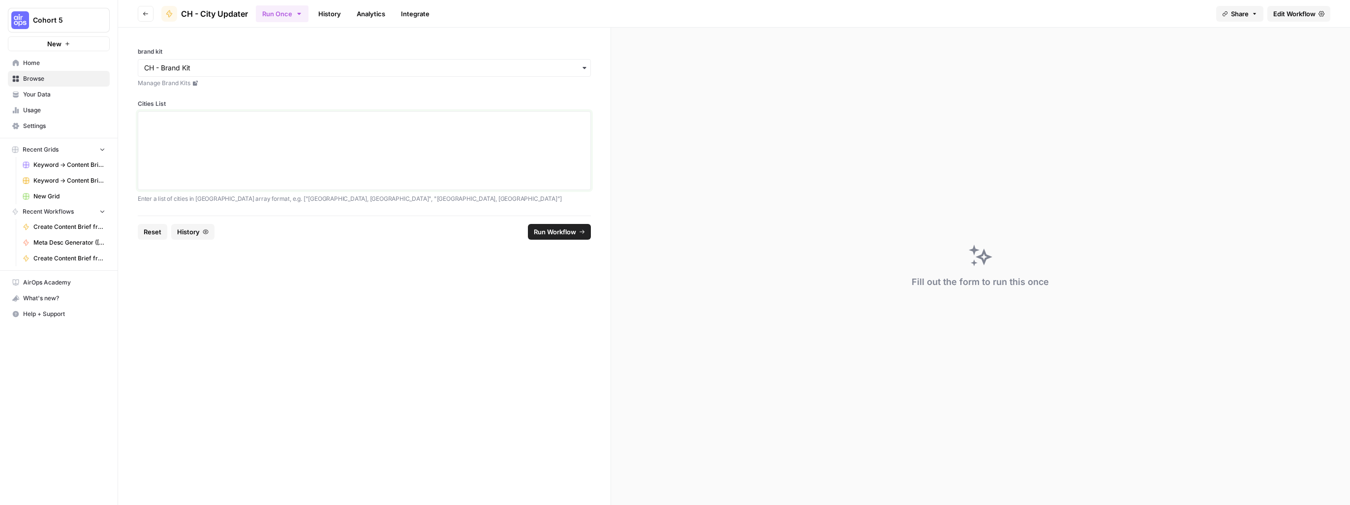
type textarea "Loremip dolor sit Ametconsectetu Adipi, Elit Seddo ei temporin utl etd magnaali…"
click at [31, 98] on span "Your Data" at bounding box center [64, 94] width 82 height 9
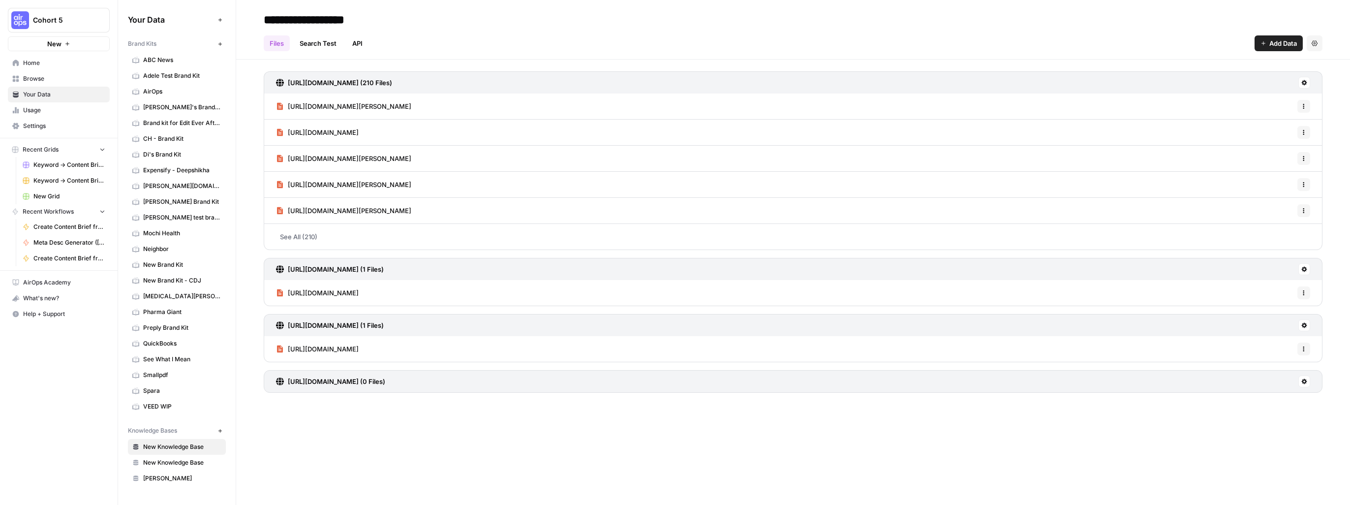
click at [155, 139] on span "CH - Brand Kit" at bounding box center [182, 138] width 78 height 9
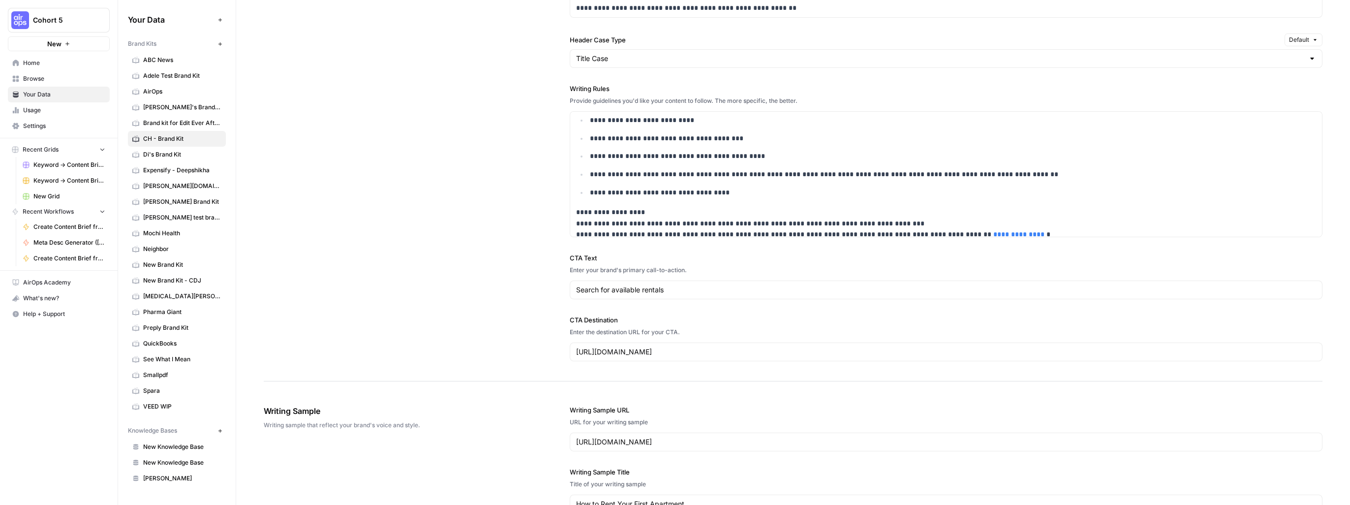
scroll to position [49, 0]
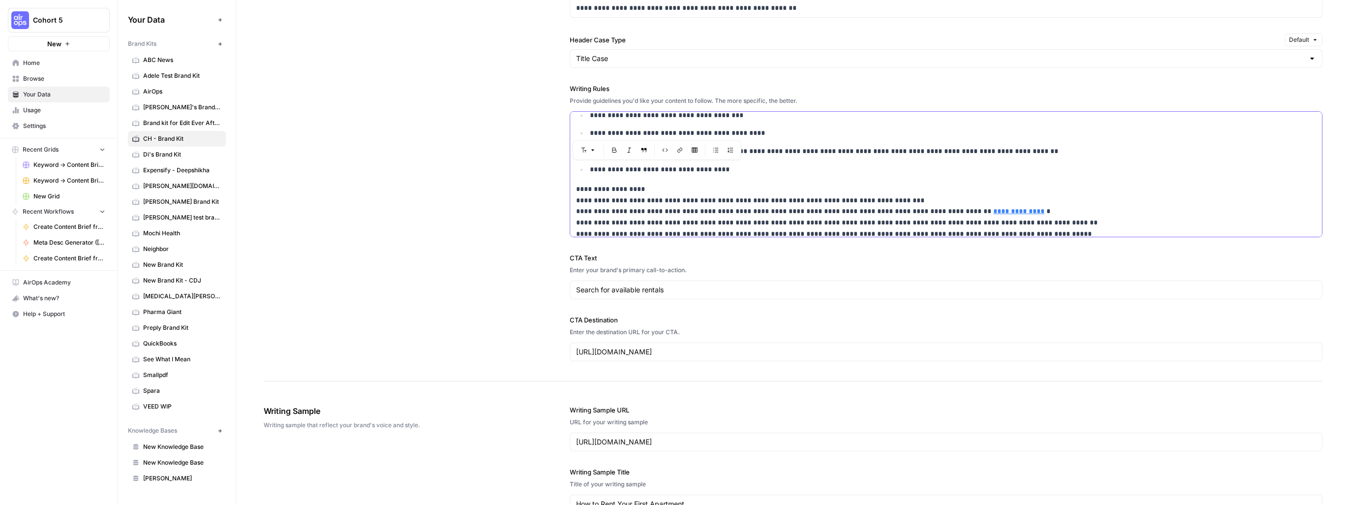
drag, startPoint x: 588, startPoint y: 169, endPoint x: 685, endPoint y: 183, distance: 97.5
click at [685, 183] on div "**********" at bounding box center [946, 202] width 752 height 281
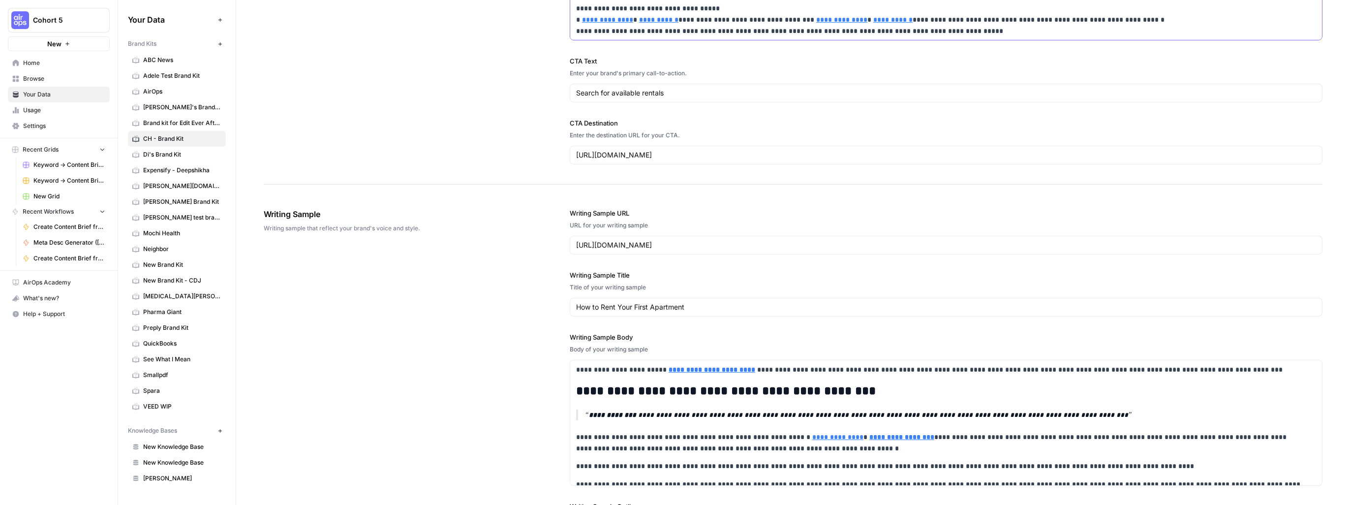
scroll to position [841, 0]
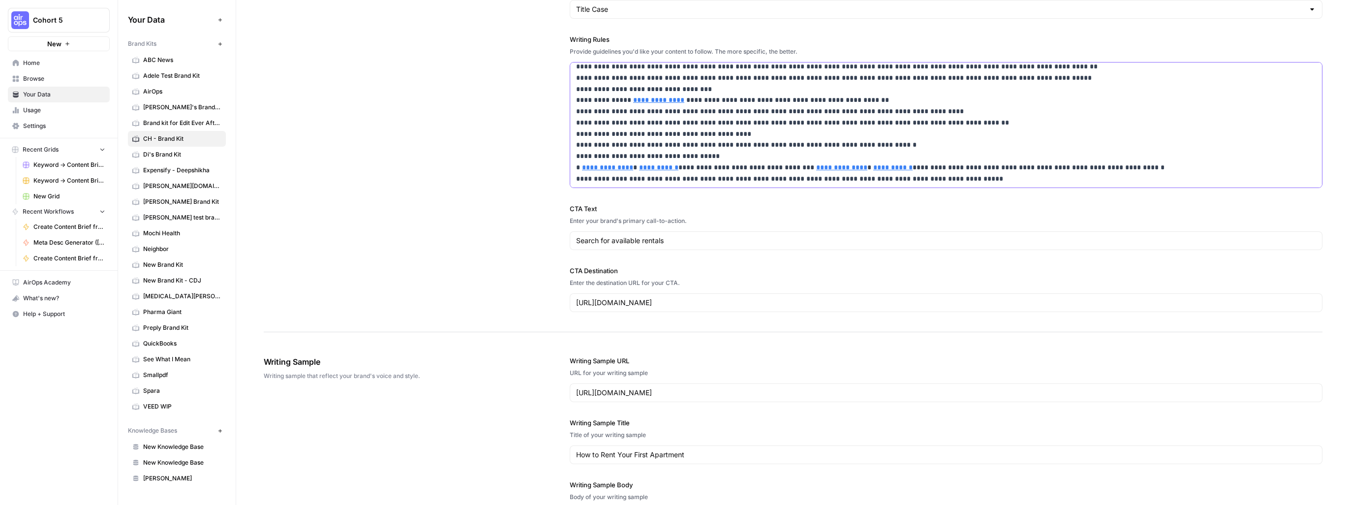
click at [707, 176] on p "**********" at bounding box center [939, 106] width 727 height 157
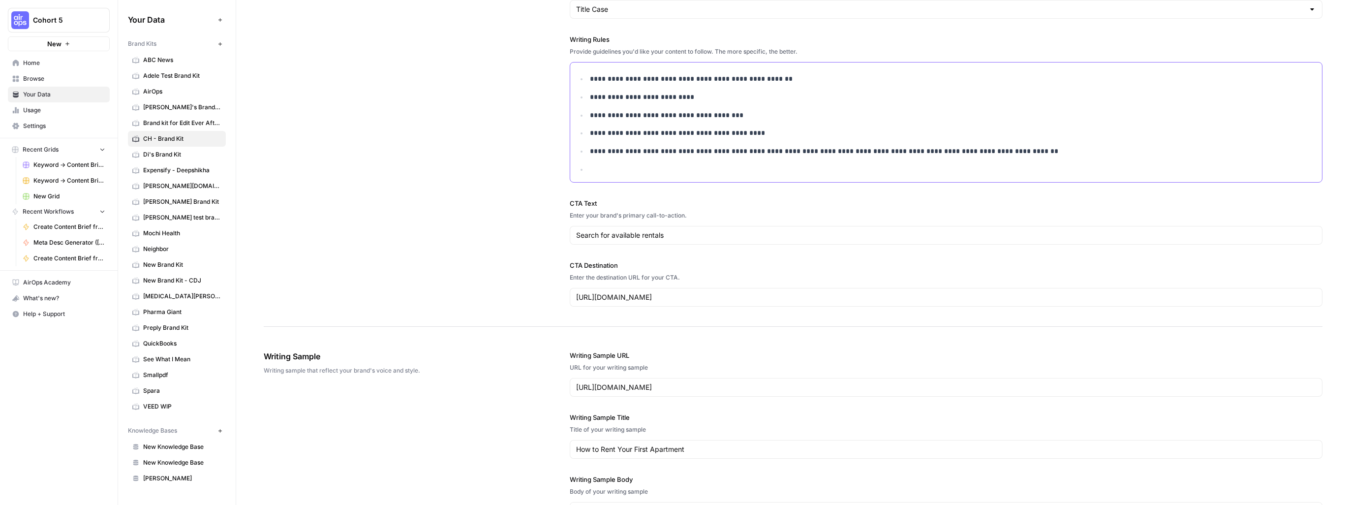
scroll to position [0, 0]
click at [707, 171] on p at bounding box center [950, 169] width 721 height 11
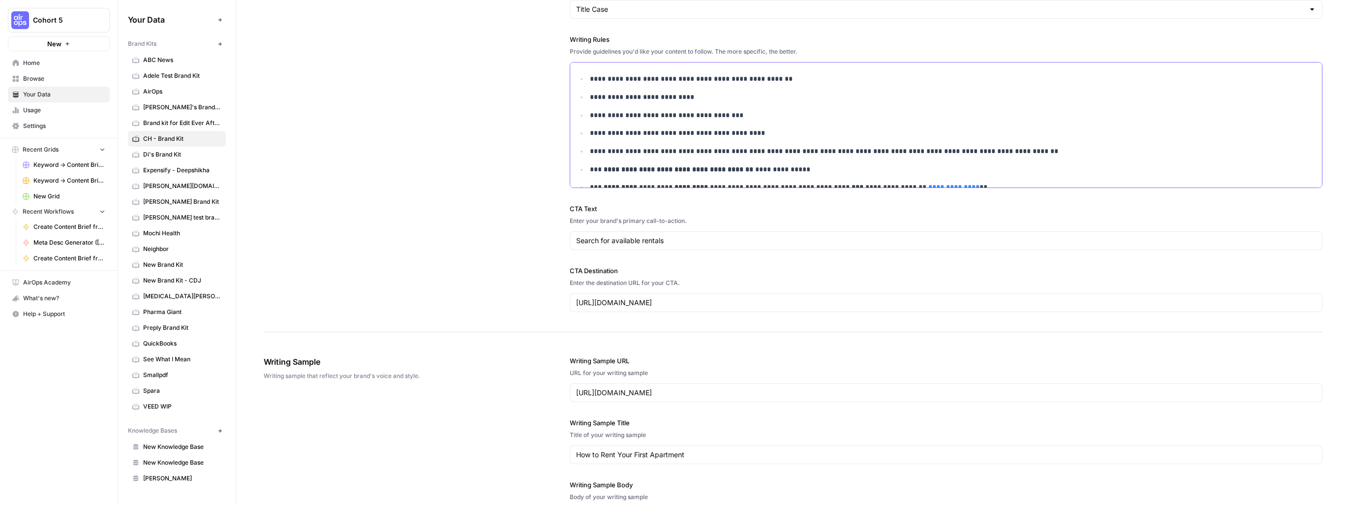
click at [590, 111] on p "**********" at bounding box center [946, 115] width 713 height 11
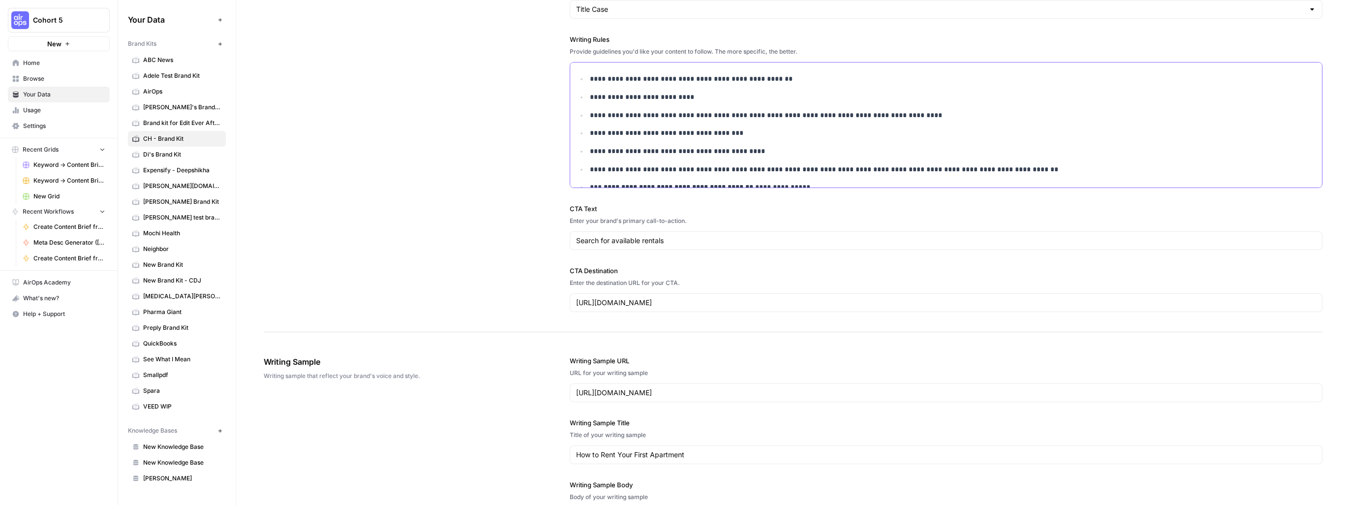
click at [594, 115] on p "**********" at bounding box center [946, 115] width 713 height 11
click at [590, 168] on p "**********" at bounding box center [946, 169] width 713 height 11
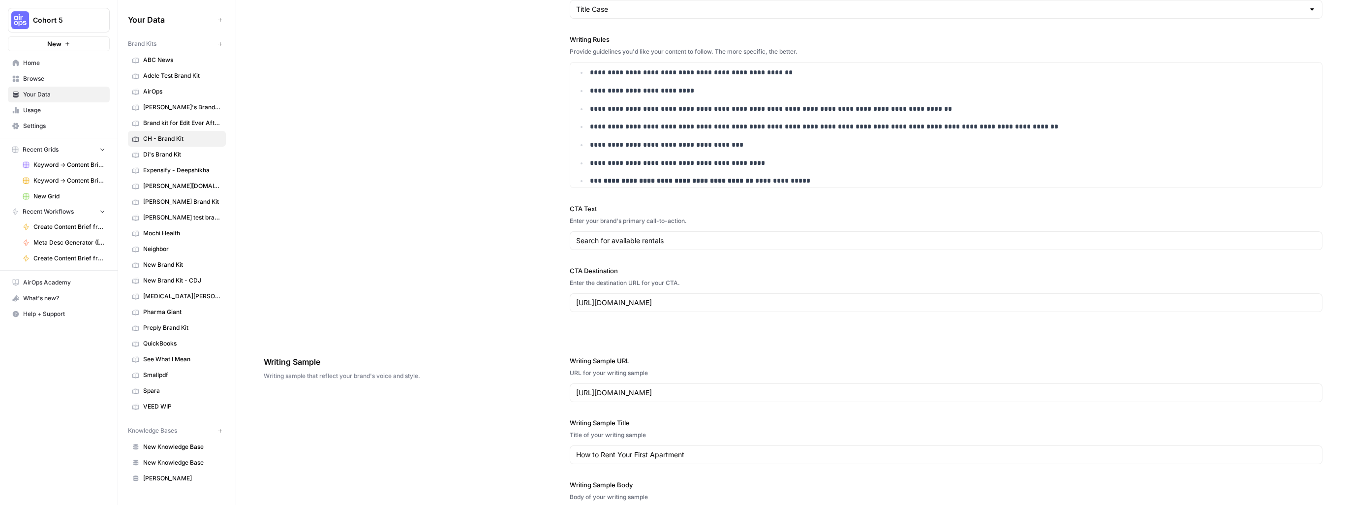
click at [510, 222] on div "**********" at bounding box center [793, 25] width 1059 height 614
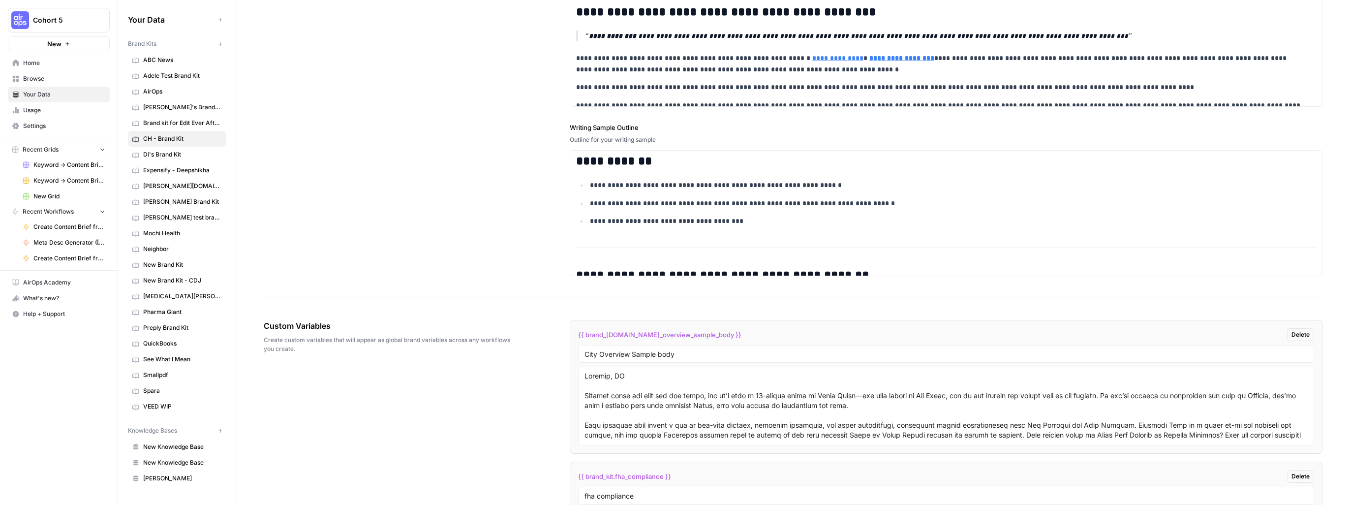
scroll to position [1497, 0]
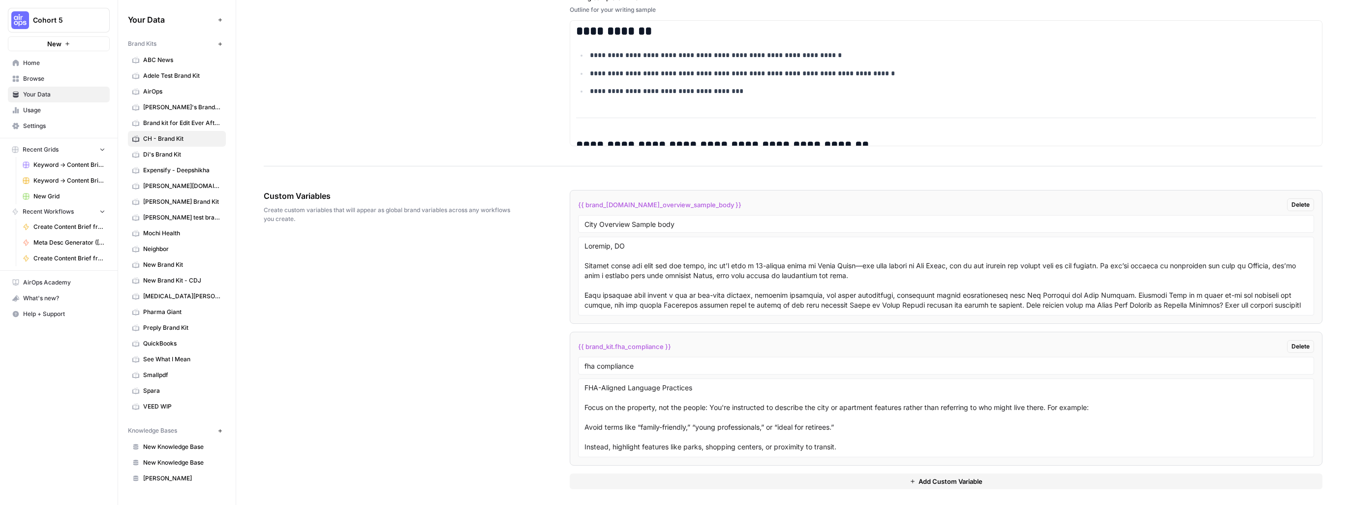
click at [34, 62] on span "Home" at bounding box center [64, 63] width 82 height 9
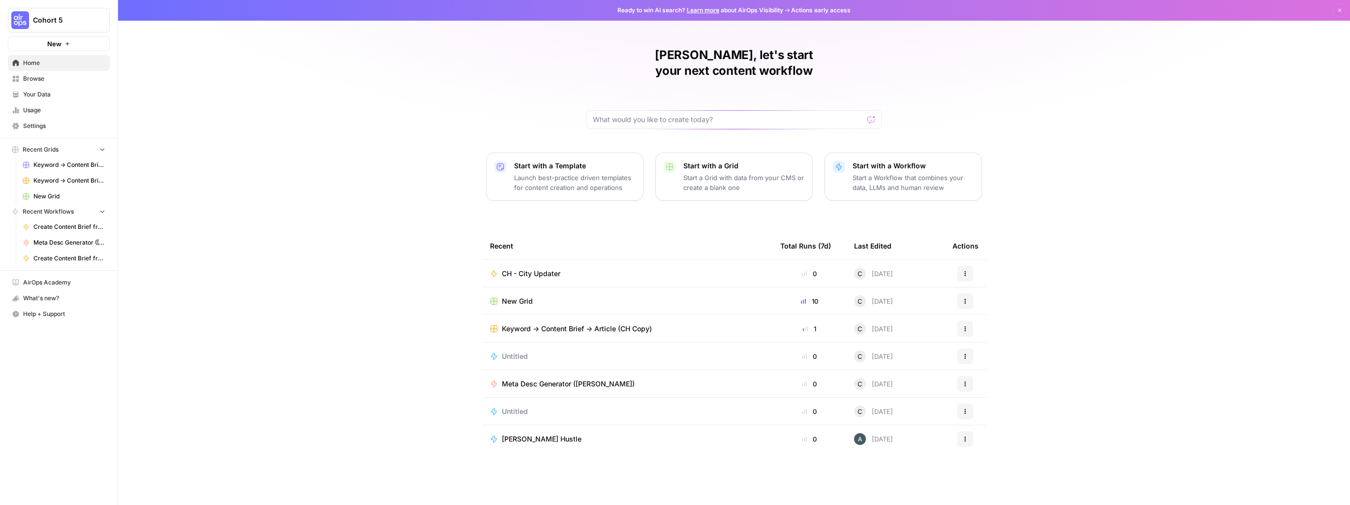
click at [539, 269] on span "CH - City Updater" at bounding box center [531, 274] width 59 height 10
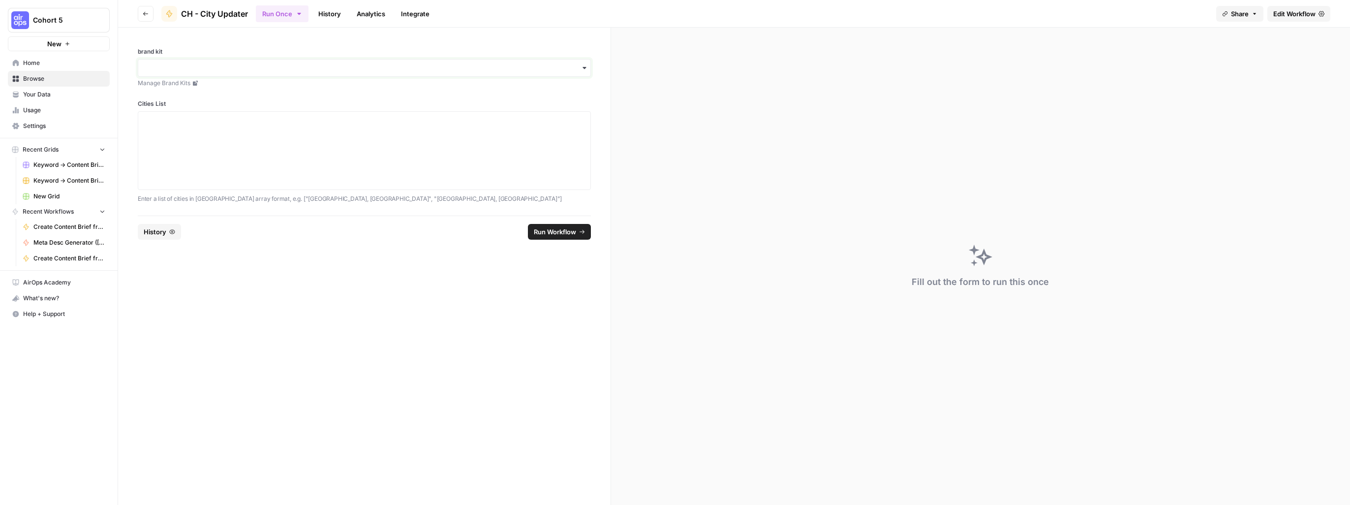
click at [265, 69] on input "brand kit" at bounding box center [364, 68] width 440 height 10
click at [182, 89] on div "CH - Brand Kit" at bounding box center [364, 94] width 452 height 19
drag, startPoint x: 350, startPoint y: 201, endPoint x: 262, endPoint y: 205, distance: 88.6
click at [262, 205] on div "brand kit Manage Brand Kits Cities List Enter a list of cities in [GEOGRAPHIC_D…" at bounding box center [364, 122] width 492 height 188
copy p "["[GEOGRAPHIC_DATA], [GEOGRAPHIC_DATA]", "[GEOGRAPHIC_DATA], [GEOGRAPHIC_DATA]"]"
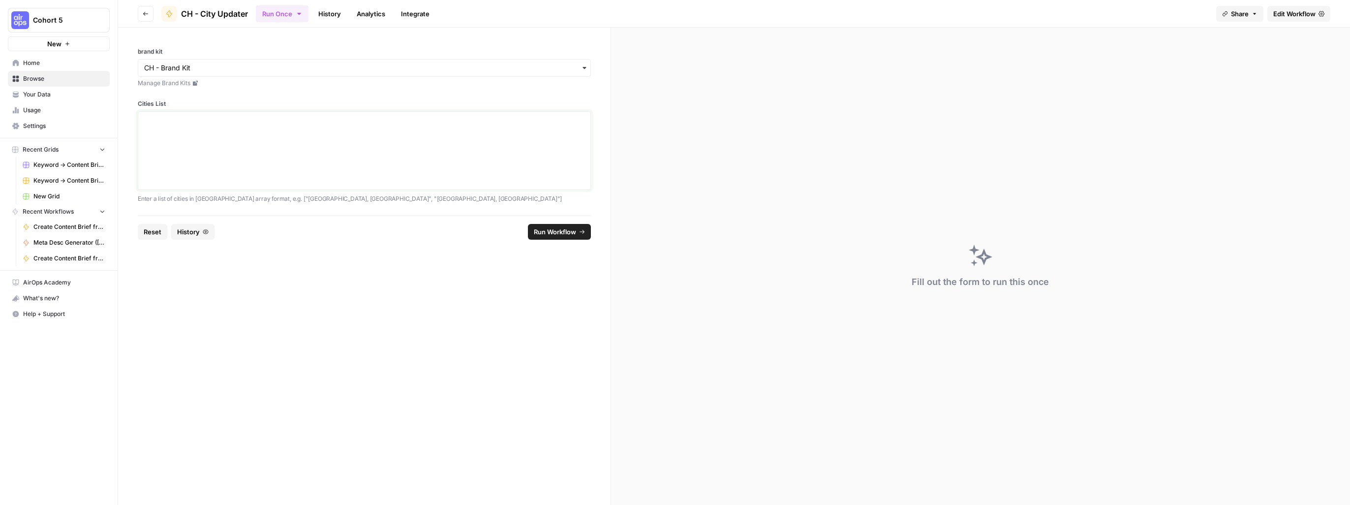
click at [234, 123] on textarea "Cities List" at bounding box center [364, 151] width 440 height 70
paste textarea "[ "Roxbury, [GEOGRAPHIC_DATA]", "[GEOGRAPHIC_DATA], [GEOGRAPHIC_DATA]", "[GEOGR…"
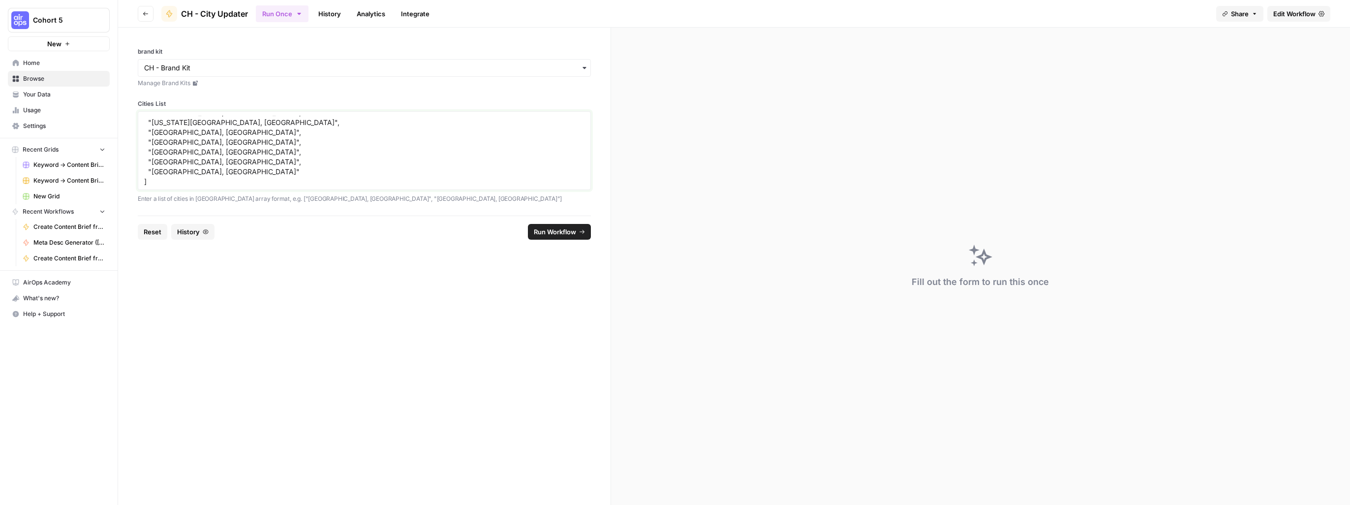
type textarea "[ "Roxbury, [GEOGRAPHIC_DATA]", "[GEOGRAPHIC_DATA], [GEOGRAPHIC_DATA]", "[GEOGR…"
click at [555, 232] on span "Run Workflow" at bounding box center [555, 232] width 42 height 10
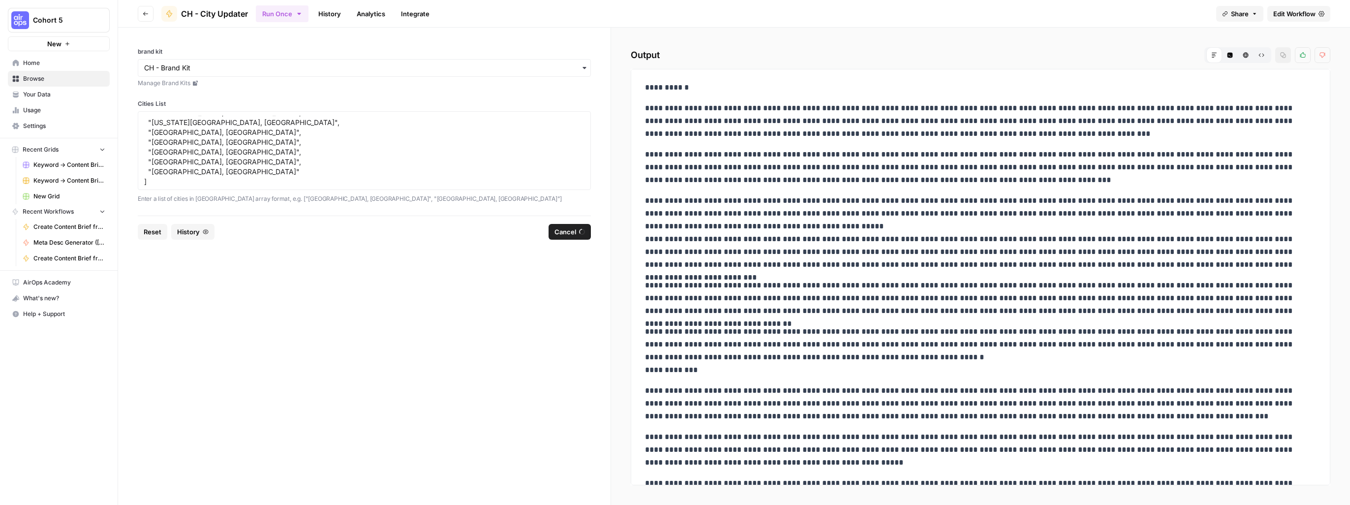
drag, startPoint x: 783, startPoint y: 224, endPoint x: 645, endPoint y: 131, distance: 166.8
click at [645, 131] on div "**********" at bounding box center [980, 314] width 683 height 475
click at [707, 200] on p "**********" at bounding box center [977, 232] width 664 height 77
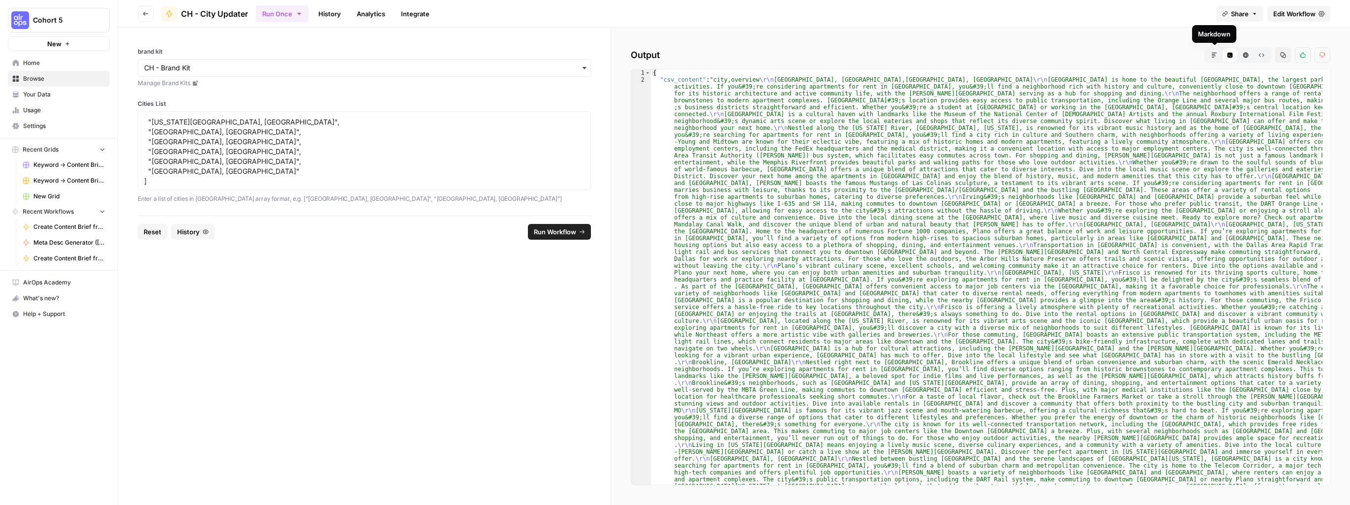
click at [707, 59] on button "Markdown" at bounding box center [1214, 55] width 16 height 16
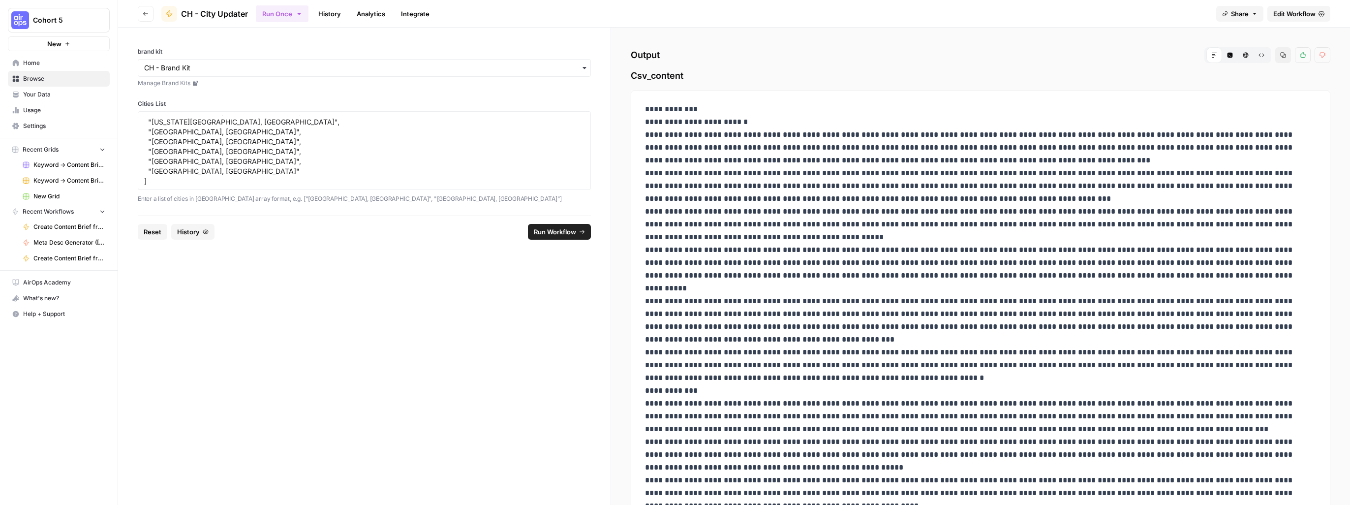
click at [707, 13] on span "Edit Workflow" at bounding box center [1294, 14] width 42 height 10
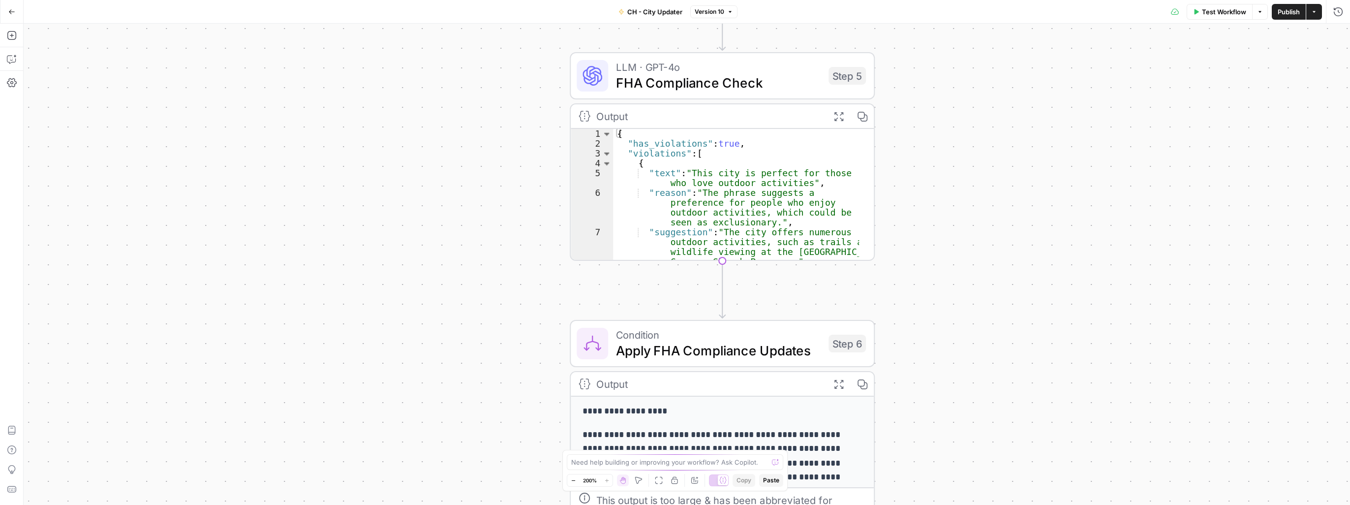
drag, startPoint x: 462, startPoint y: 155, endPoint x: 437, endPoint y: 400, distance: 246.7
click at [438, 400] on div "true false Workflow Set Inputs Inputs Loop Iteration Process Cities Step 2 Outp…" at bounding box center [687, 264] width 1326 height 481
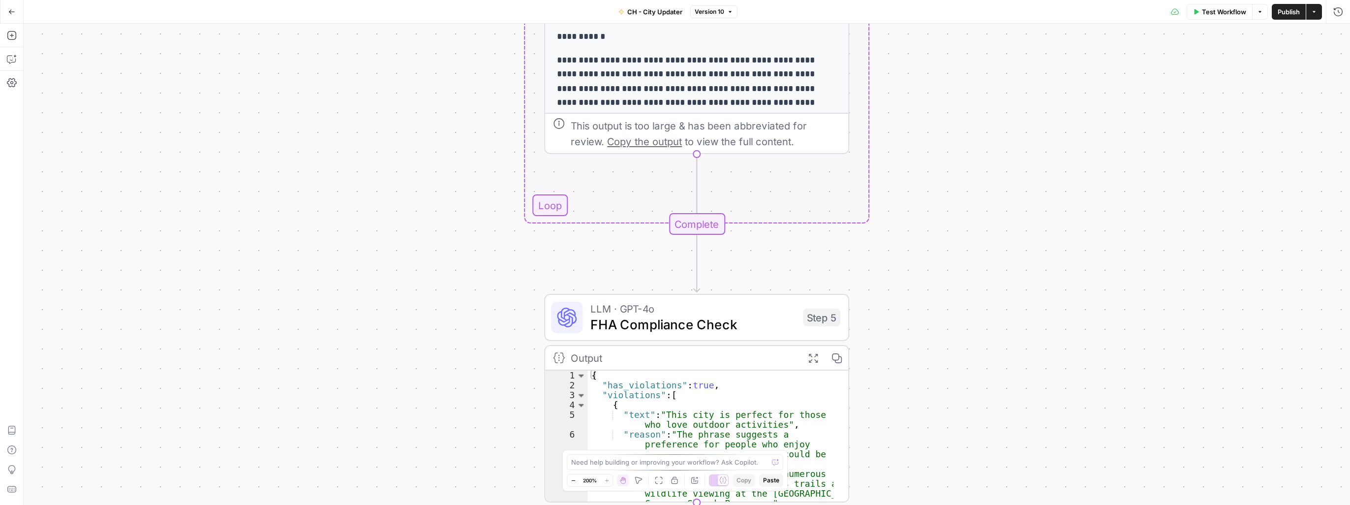
drag, startPoint x: 425, startPoint y: 153, endPoint x: 436, endPoint y: 423, distance: 269.8
click at [434, 404] on div "true false Workflow Set Inputs Inputs Loop Iteration Process Cities Step 2 Outp…" at bounding box center [687, 264] width 1326 height 481
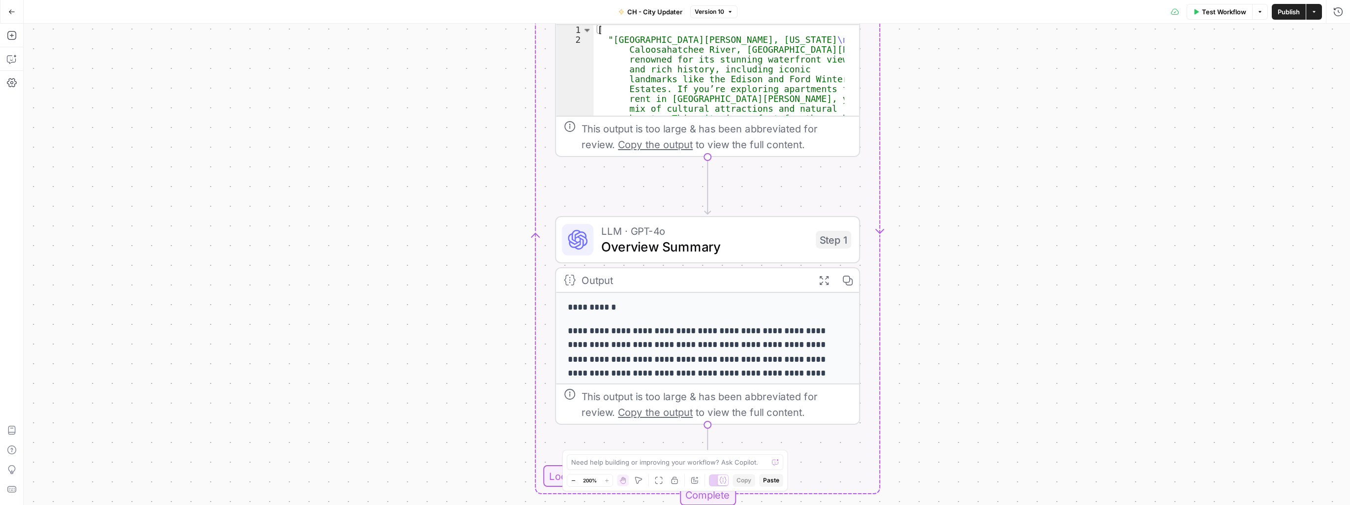
drag, startPoint x: 406, startPoint y: 193, endPoint x: 421, endPoint y: 423, distance: 229.7
click at [421, 404] on div "true false Workflow Set Inputs Inputs Loop Iteration Process Cities Step 2 Outp…" at bounding box center [687, 264] width 1326 height 481
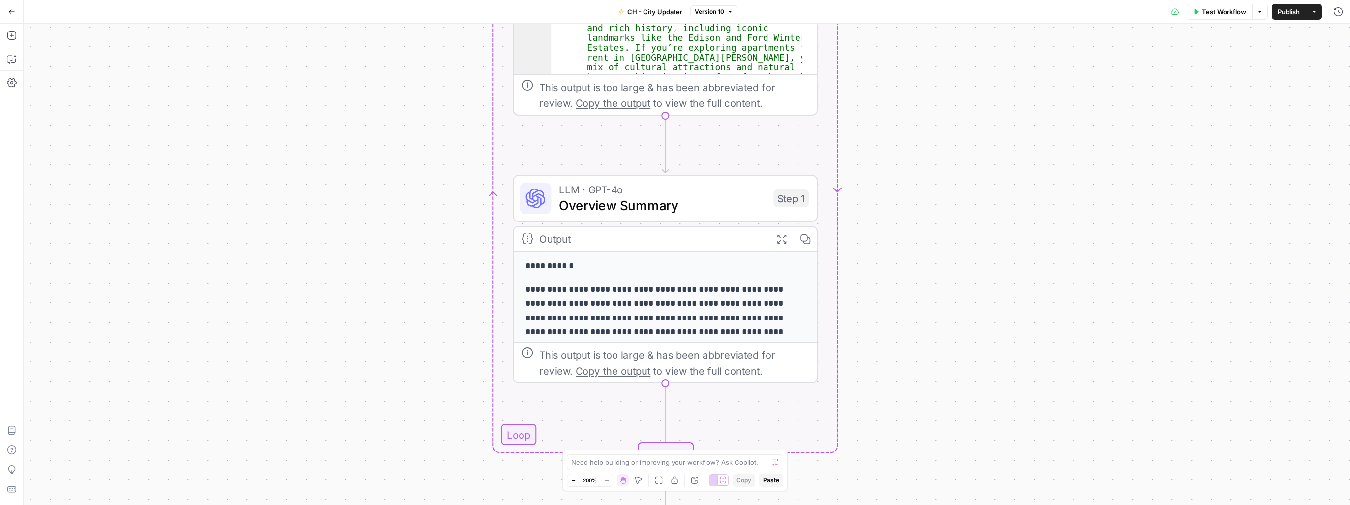
drag, startPoint x: 450, startPoint y: 355, endPoint x: 393, endPoint y: 86, distance: 275.6
click at [393, 86] on div "true false Workflow Set Inputs Inputs Loop Iteration Process Cities Step 2 Outp…" at bounding box center [687, 264] width 1326 height 481
click at [690, 203] on span "Overview Summary" at bounding box center [661, 205] width 207 height 20
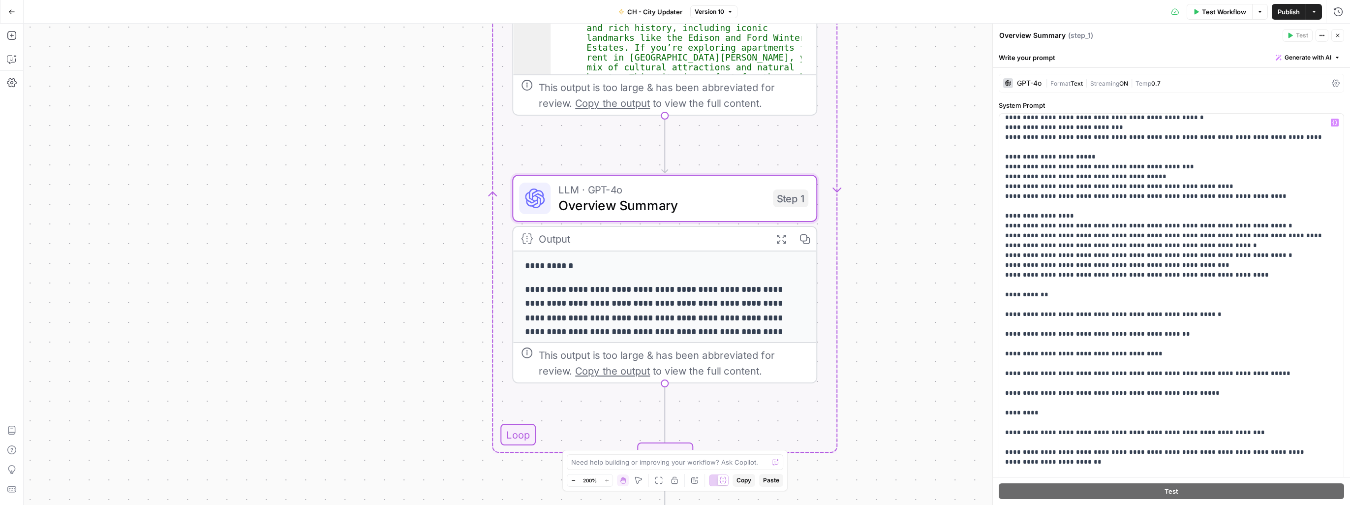
scroll to position [344, 0]
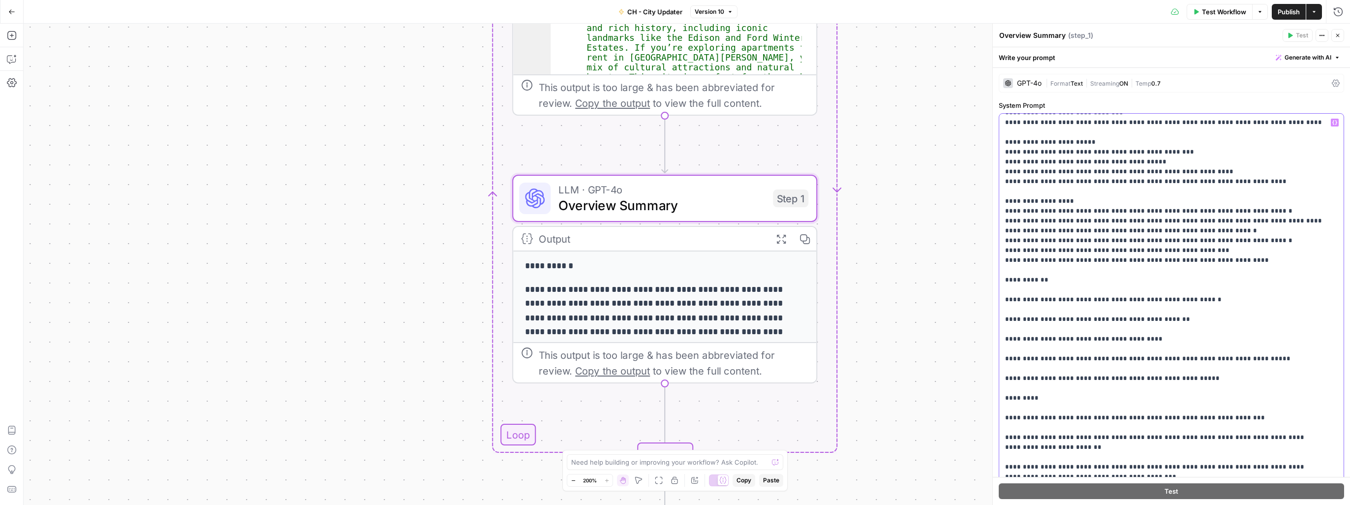
drag, startPoint x: 1003, startPoint y: 360, endPoint x: 1265, endPoint y: 353, distance: 261.8
click at [707, 353] on div "**********" at bounding box center [1167, 314] width 337 height 401
drag, startPoint x: 1003, startPoint y: 280, endPoint x: 1037, endPoint y: 302, distance: 40.0
click at [707, 298] on div "**********" at bounding box center [1167, 314] width 337 height 401
click at [707, 378] on p "**********" at bounding box center [1164, 466] width 318 height 1387
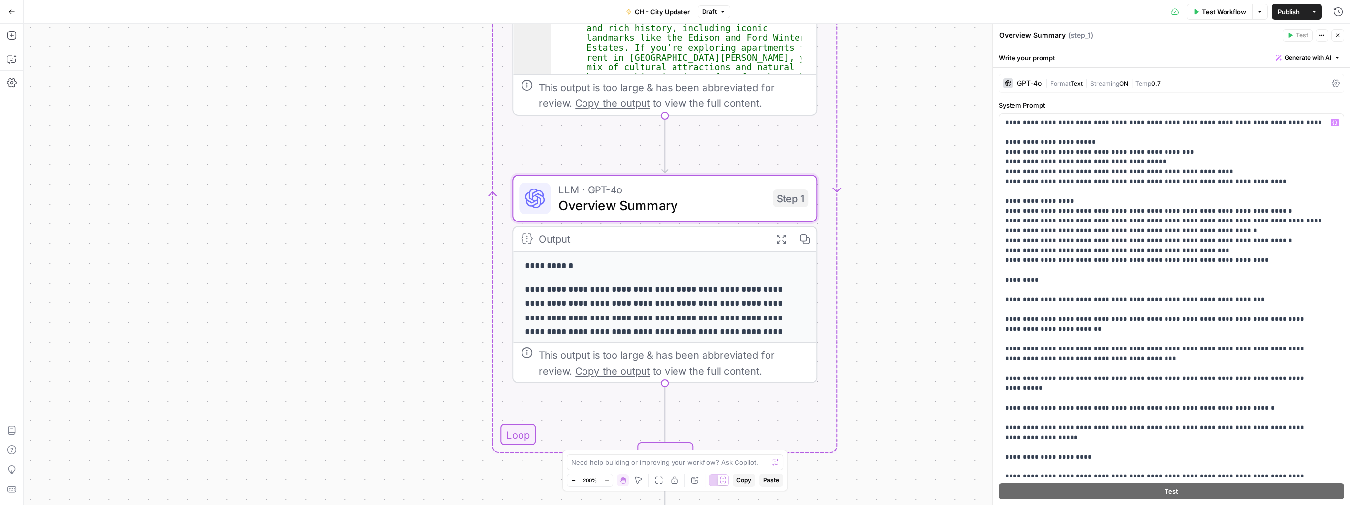
click at [707, 14] on span "Publish" at bounding box center [1288, 12] width 22 height 10
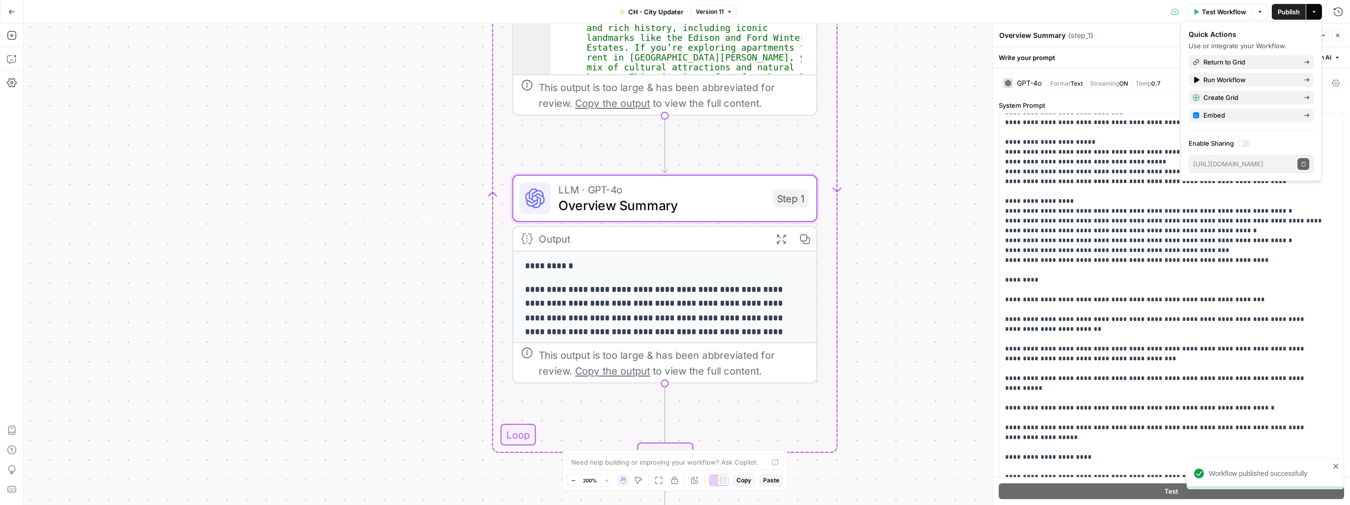
click at [12, 15] on button "Go Back" at bounding box center [12, 12] width 18 height 18
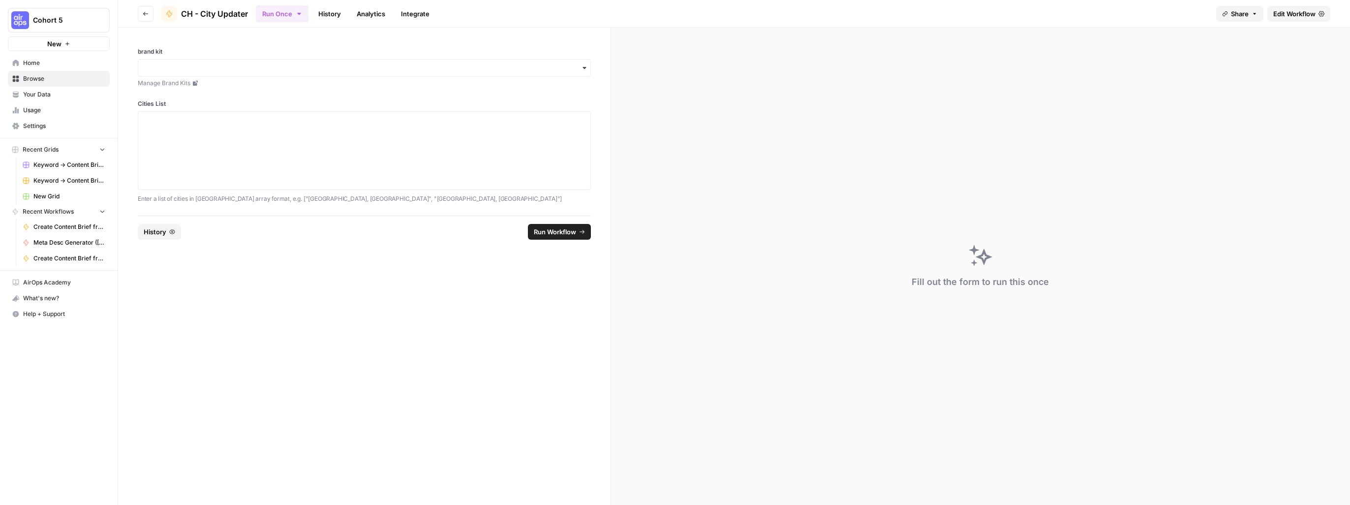
click at [42, 91] on span "Your Data" at bounding box center [64, 94] width 82 height 9
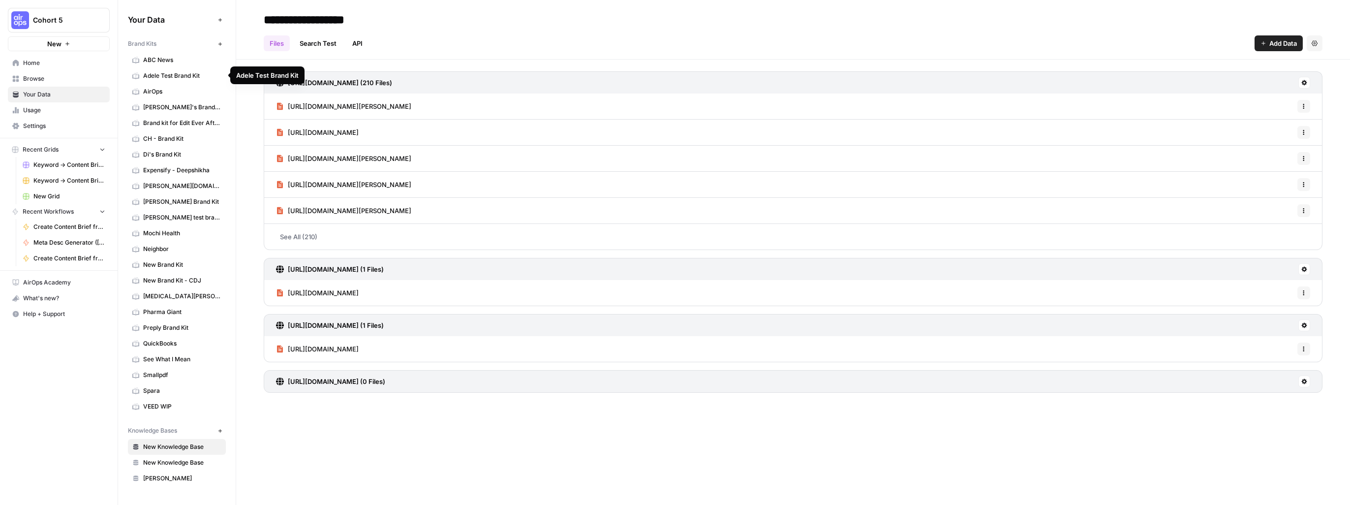
click at [172, 134] on span "CH - Brand Kit" at bounding box center [182, 138] width 78 height 9
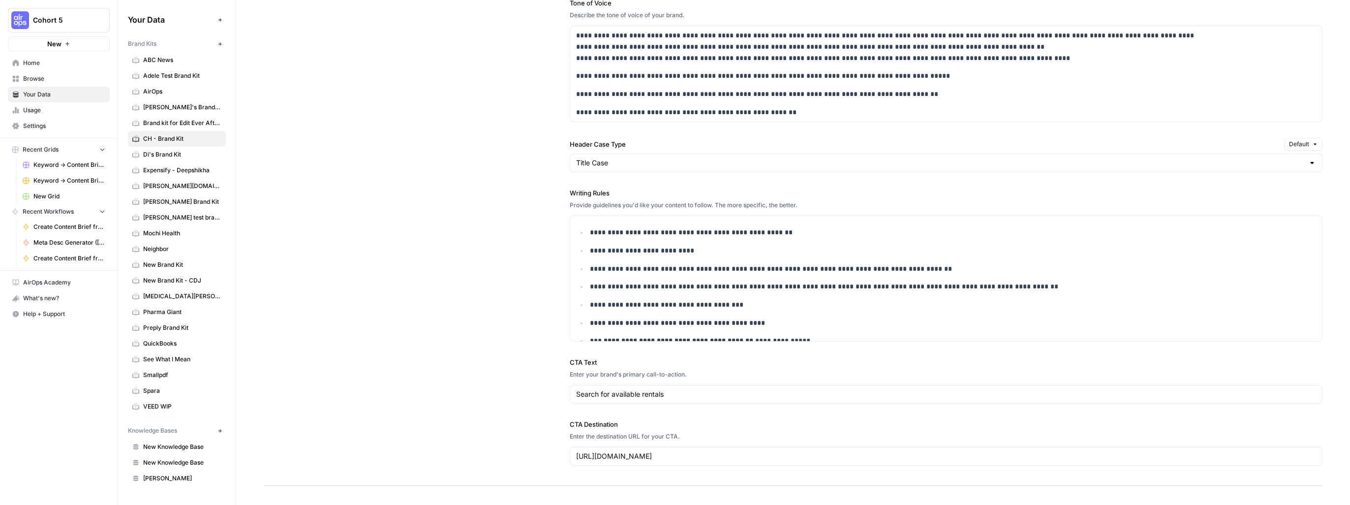
scroll to position [689, 0]
click at [707, 316] on p "**********" at bounding box center [946, 321] width 713 height 11
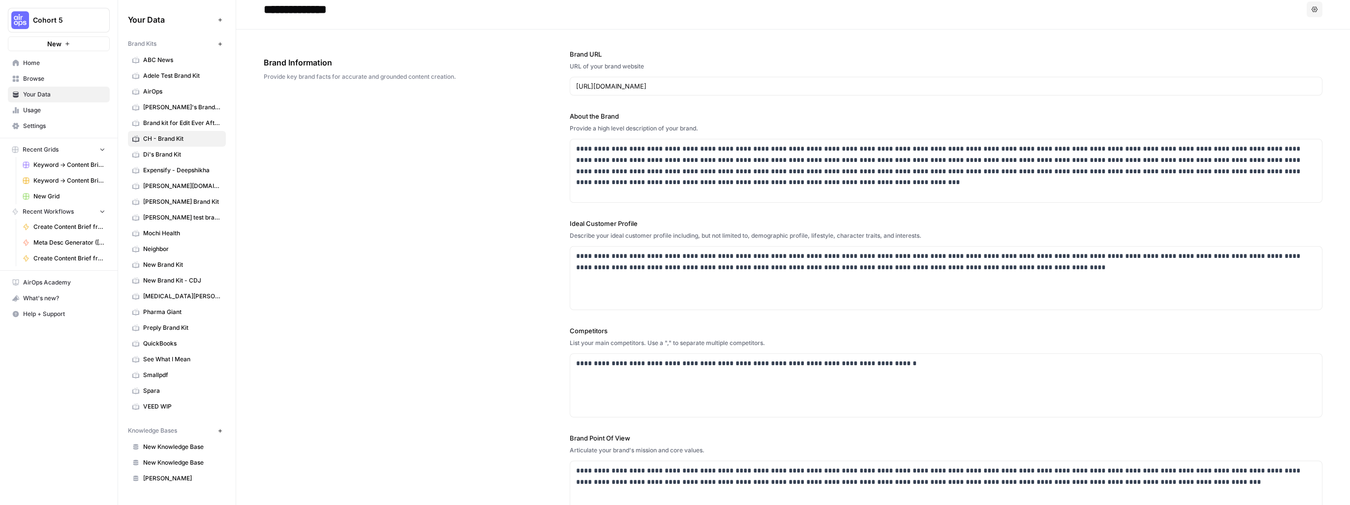
scroll to position [0, 0]
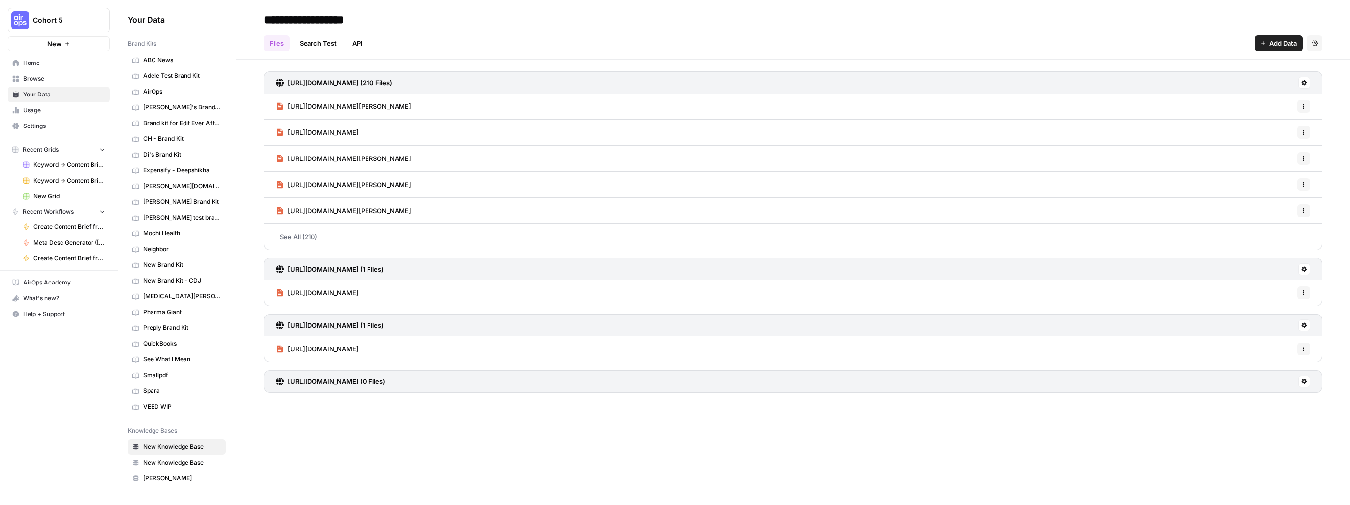
click at [27, 63] on span "Home" at bounding box center [64, 63] width 82 height 9
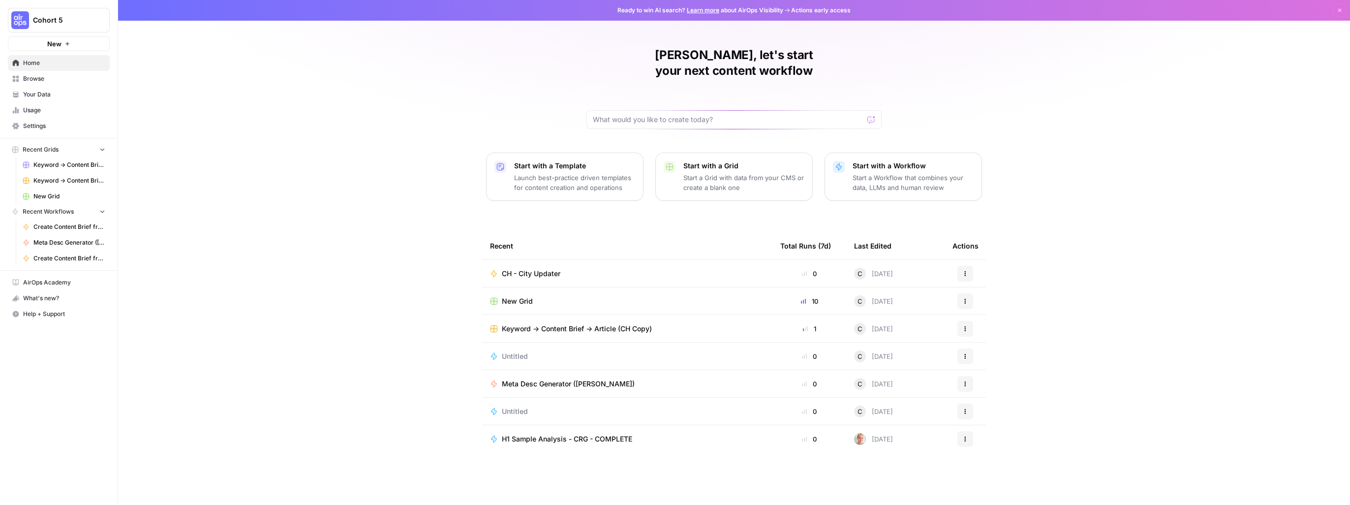
click at [548, 269] on span "CH - City Updater" at bounding box center [531, 274] width 59 height 10
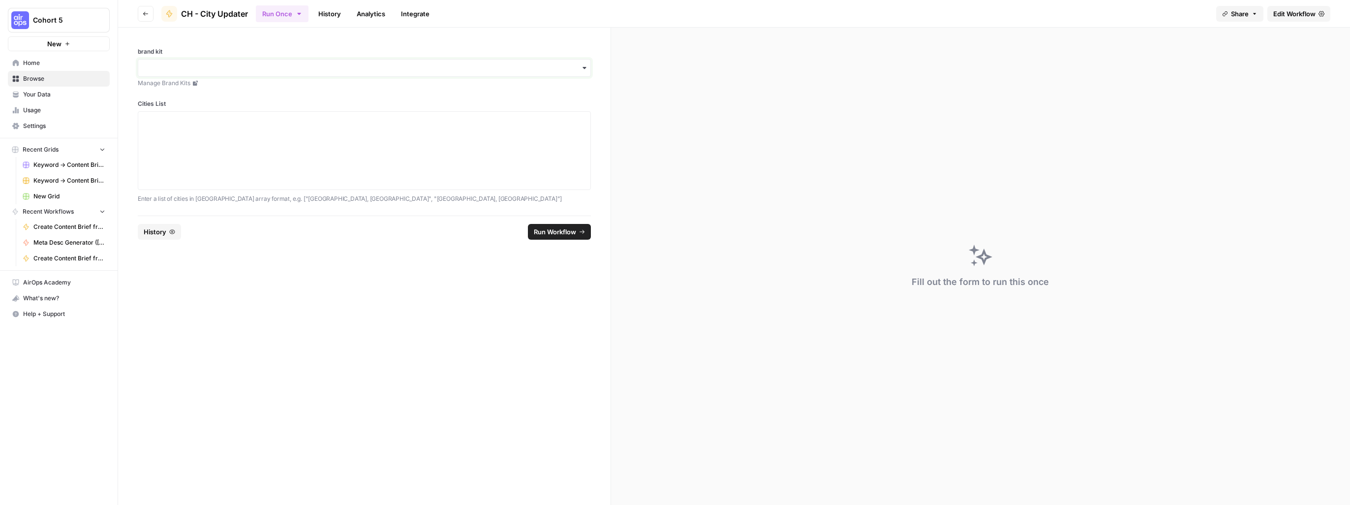
click at [266, 72] on input "brand kit" at bounding box center [364, 68] width 440 height 10
click at [185, 72] on input "brand kit" at bounding box center [364, 68] width 440 height 10
type input "ch"
click at [168, 112] on div "CH - Brand Kit" at bounding box center [364, 113] width 452 height 19
click at [229, 141] on textarea "Cities List" at bounding box center [364, 151] width 440 height 70
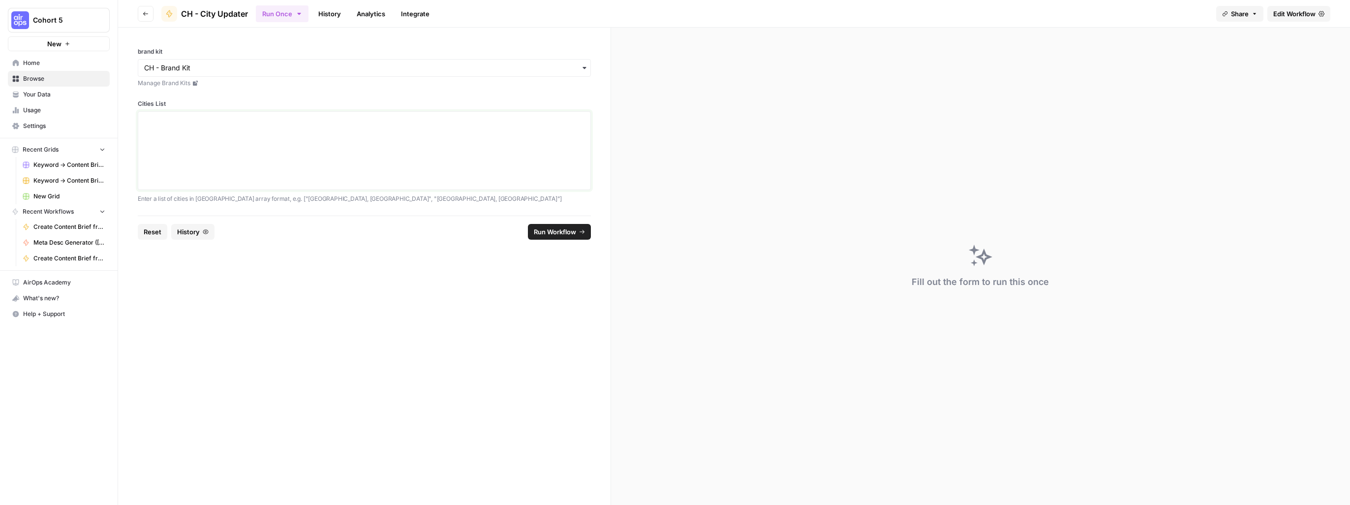
paste textarea "[ "Roxbury, [GEOGRAPHIC_DATA]", "[GEOGRAPHIC_DATA], [GEOGRAPHIC_DATA]", "[GEOGR…"
drag, startPoint x: 203, startPoint y: 175, endPoint x: 136, endPoint y: 156, distance: 69.5
click at [141, 158] on div "[ "Roxbury, [GEOGRAPHIC_DATA]", "[GEOGRAPHIC_DATA], [GEOGRAPHIC_DATA]", "[GEOGR…" at bounding box center [364, 150] width 453 height 79
type textarea "[ "Roxbury, [GEOGRAPHIC_DATA]", "[GEOGRAPHIC_DATA], [GEOGRAPHIC_DATA]", "[GEOGR…"
click at [550, 231] on span "Run Workflow" at bounding box center [555, 232] width 42 height 10
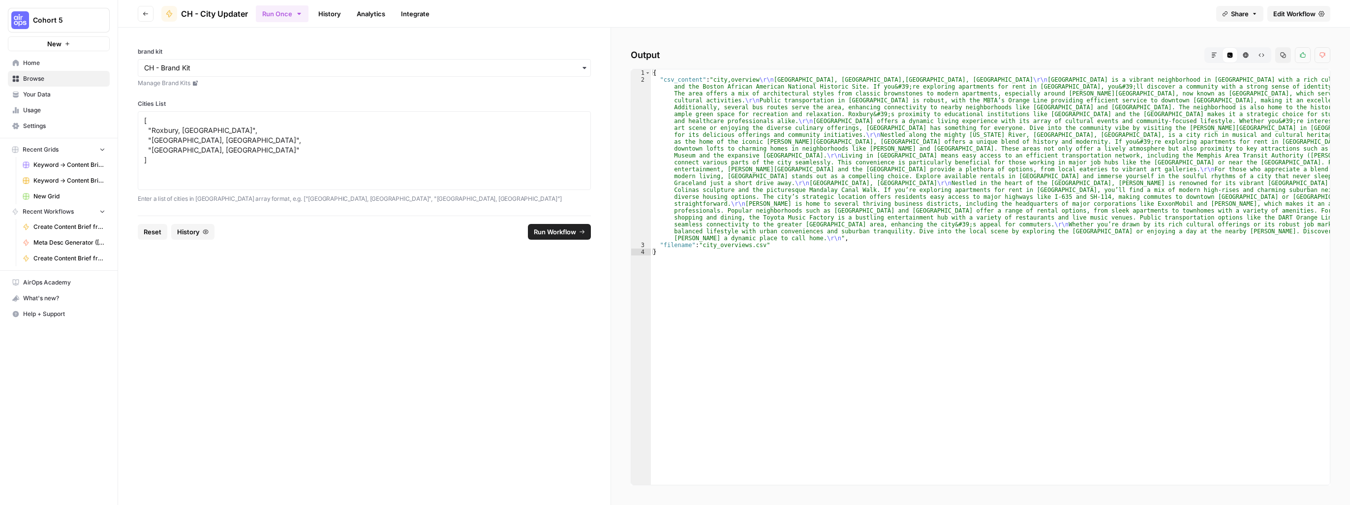
click at [364, 13] on link "Analytics" at bounding box center [371, 14] width 40 height 16
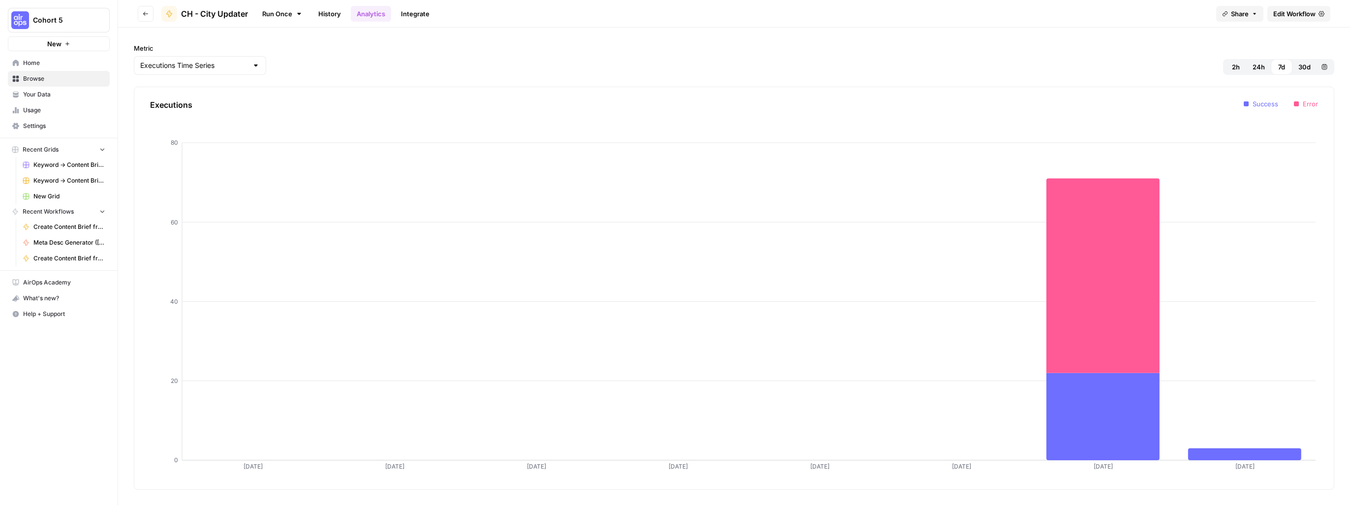
click at [330, 14] on link "History" at bounding box center [329, 14] width 34 height 16
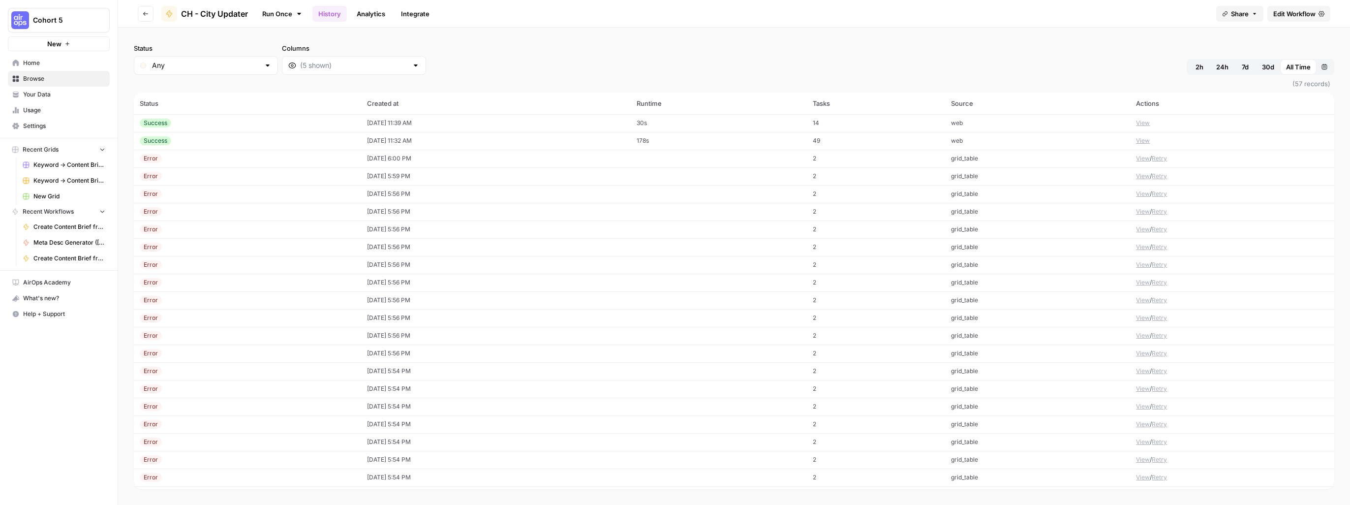
click at [707, 121] on button "View" at bounding box center [1143, 123] width 14 height 9
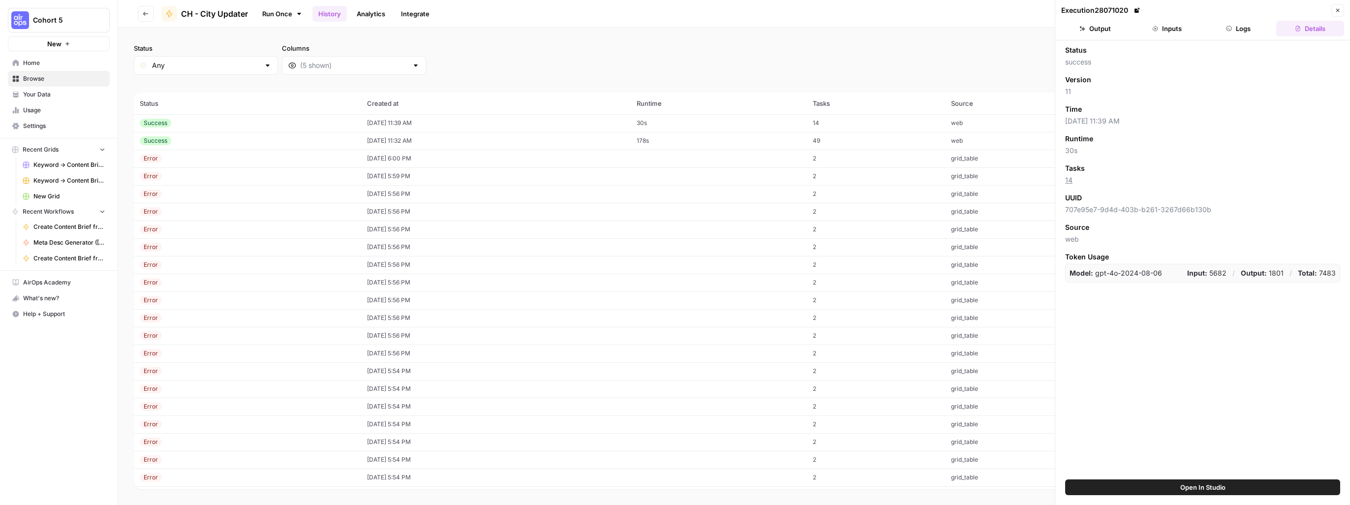
drag, startPoint x: 1190, startPoint y: 274, endPoint x: 1338, endPoint y: 275, distance: 148.1
click at [707, 275] on div "Model: gpt-4o-2024-08-06 Input: 5682 / Output: 1801 / Total: 7483" at bounding box center [1202, 273] width 275 height 19
drag, startPoint x: 1068, startPoint y: 275, endPoint x: 1341, endPoint y: 269, distance: 273.1
click at [707, 269] on div "Status success Version 11 Time [DATE] 11:39 AM Runtime 30s Tasks 14 UUID 707e95…" at bounding box center [1202, 259] width 295 height 439
drag, startPoint x: 1075, startPoint y: 181, endPoint x: 1068, endPoint y: 178, distance: 7.8
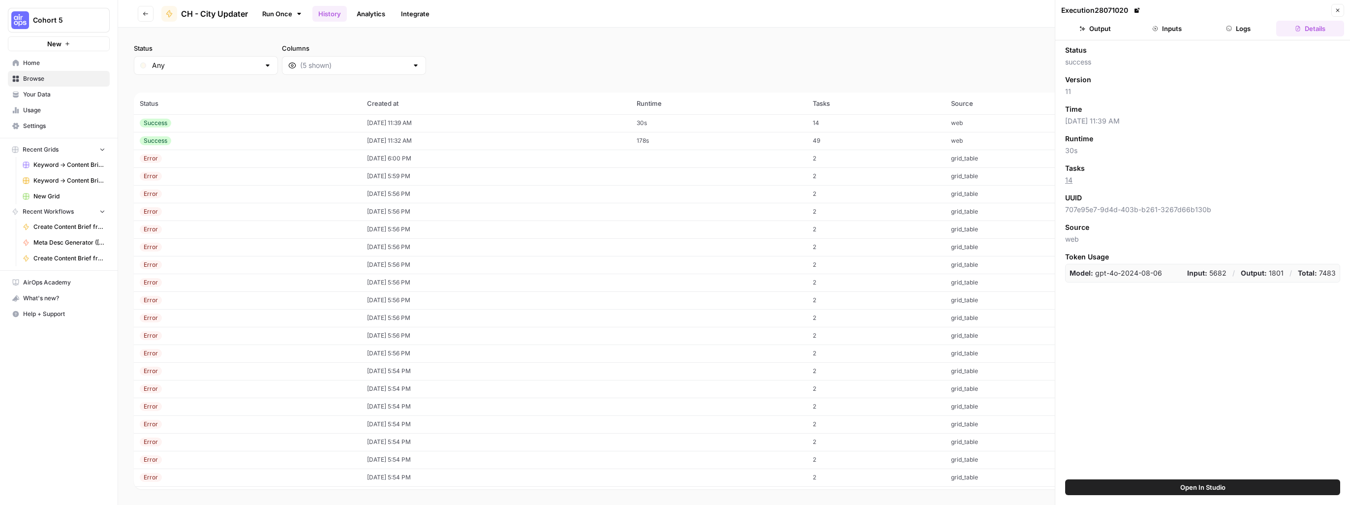
click at [707, 178] on span "14" at bounding box center [1202, 180] width 275 height 10
drag, startPoint x: 1068, startPoint y: 178, endPoint x: 1121, endPoint y: 174, distance: 52.8
click at [707, 174] on div "Tasks 14" at bounding box center [1202, 174] width 275 height 22
drag, startPoint x: 1121, startPoint y: 174, endPoint x: 1068, endPoint y: 180, distance: 53.0
click at [707, 180] on link "14" at bounding box center [1068, 180] width 7 height 8
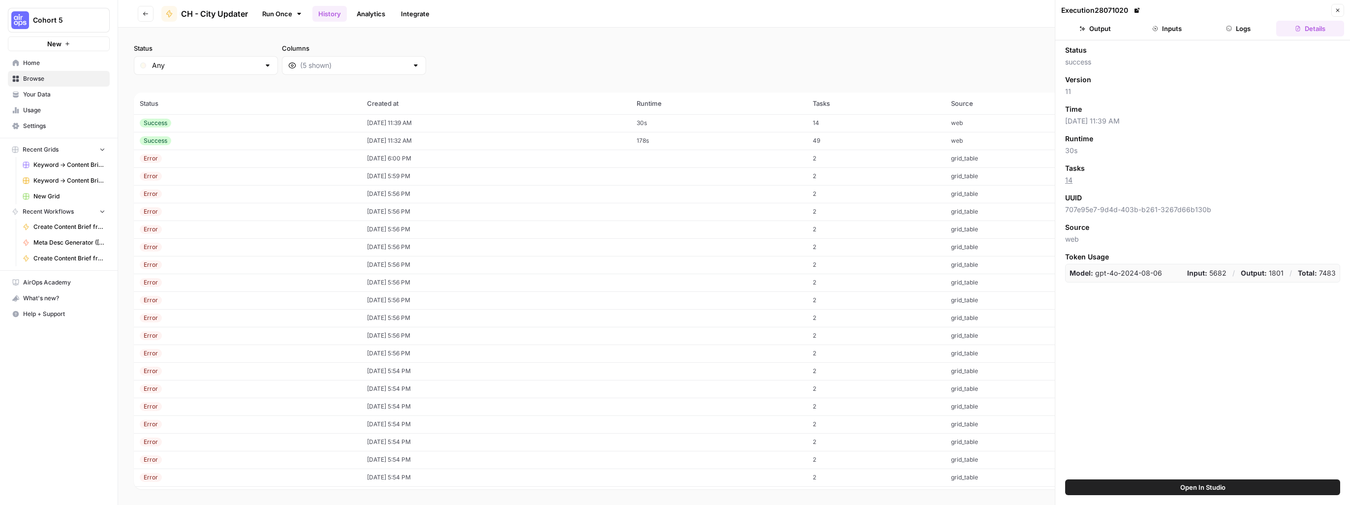
click at [707, 27] on button "Logs" at bounding box center [1239, 29] width 68 height 16
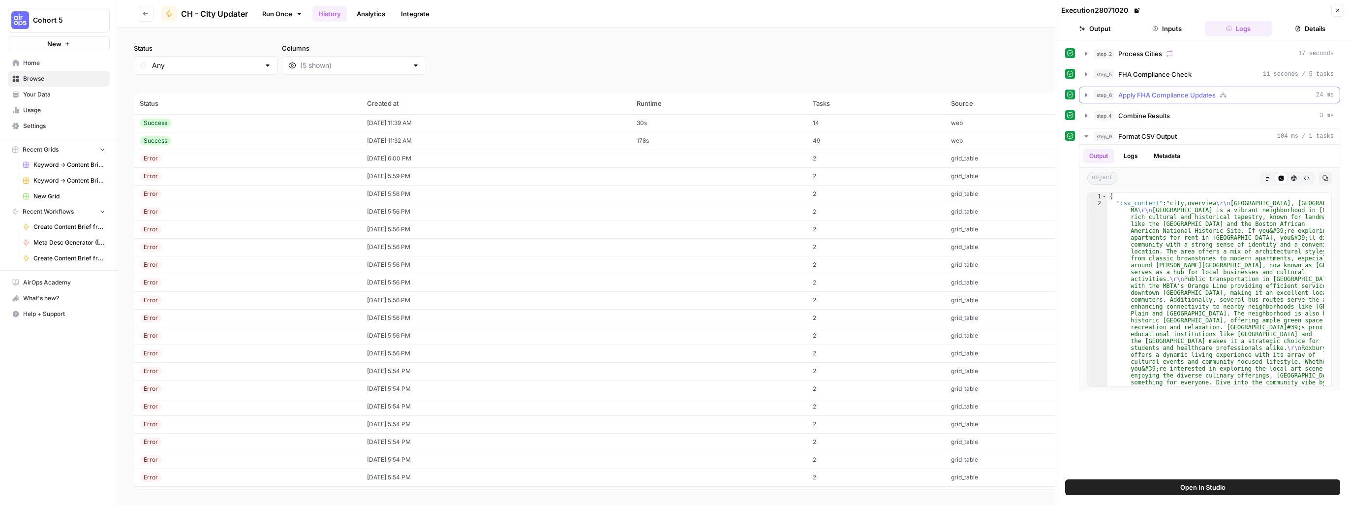
click at [707, 96] on div "step_6 Apply FHA Compliance Updates 24 ms" at bounding box center [1214, 95] width 240 height 10
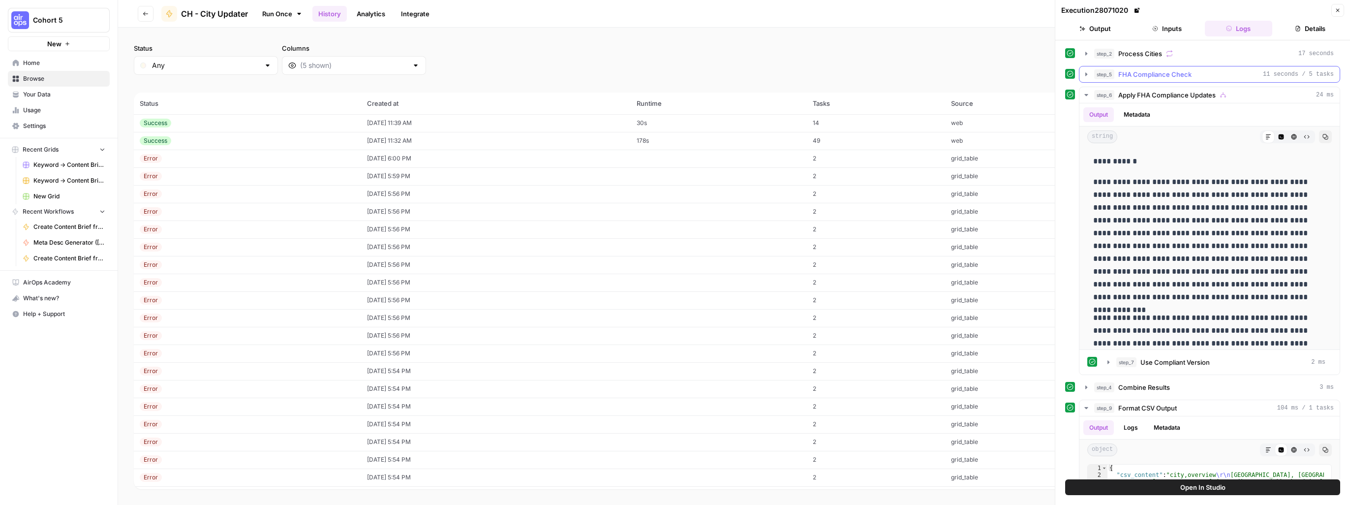
click at [707, 73] on div "step_5 FHA Compliance Check 11 seconds / 5 tasks" at bounding box center [1214, 74] width 240 height 10
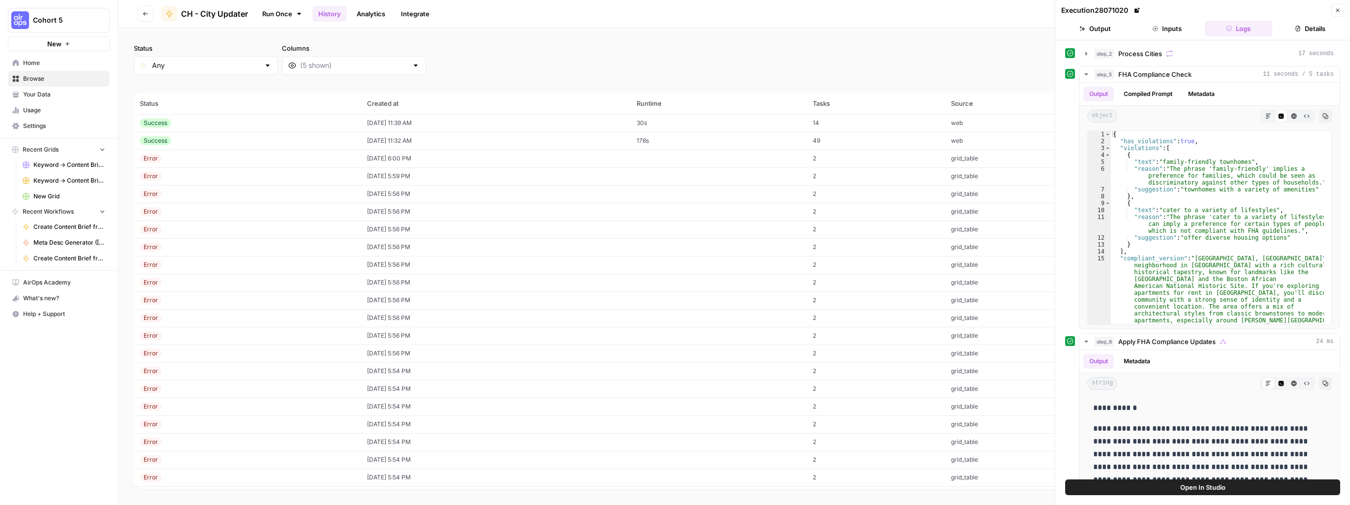
click at [707, 59] on div "Status Any Columns 2h 24h 7d 30d All Time Custom range" at bounding box center [734, 58] width 1200 height 31
drag, startPoint x: 823, startPoint y: 123, endPoint x: 834, endPoint y: 123, distance: 10.3
click at [707, 123] on td "14" at bounding box center [876, 123] width 138 height 18
